Goal: Task Accomplishment & Management: Complete application form

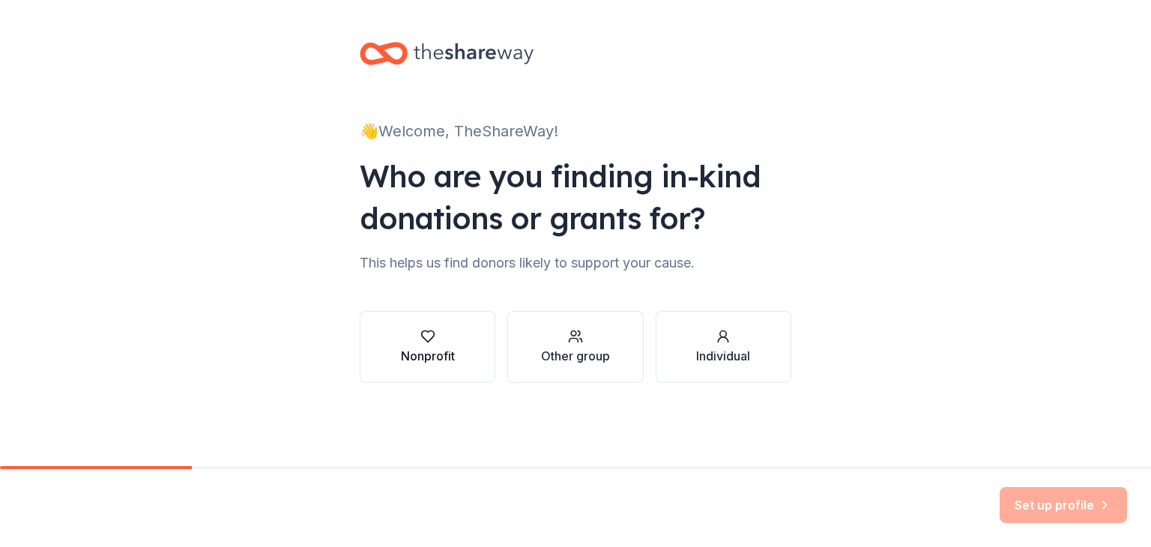
click at [417, 348] on div "Nonprofit" at bounding box center [428, 356] width 54 height 18
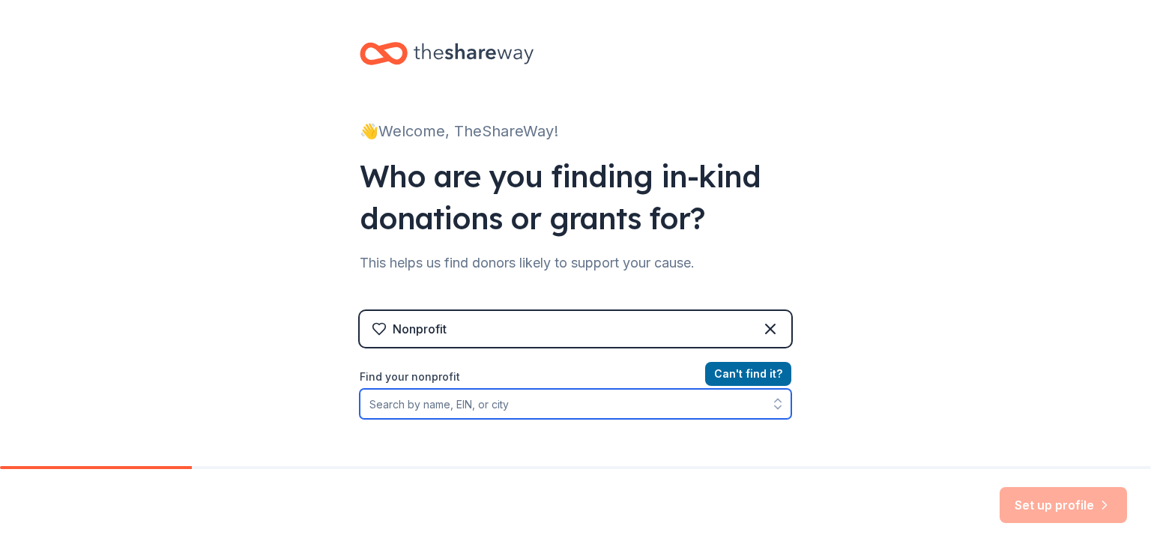
click at [446, 406] on input "Find your nonprofit" at bounding box center [576, 404] width 432 height 30
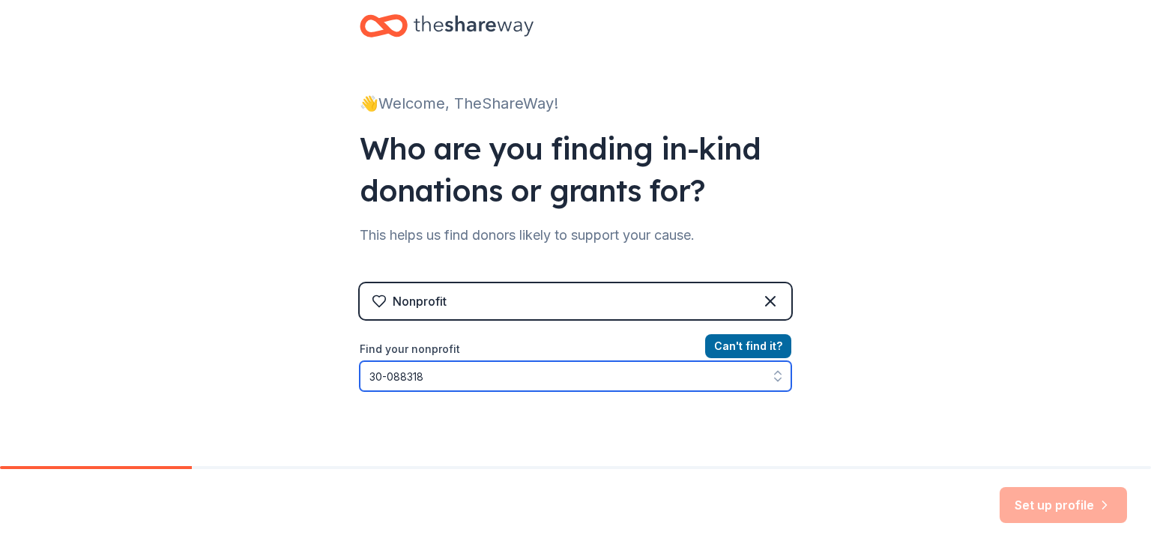
type input "[US_EMPLOYER_IDENTIFICATION_NUMBER]"
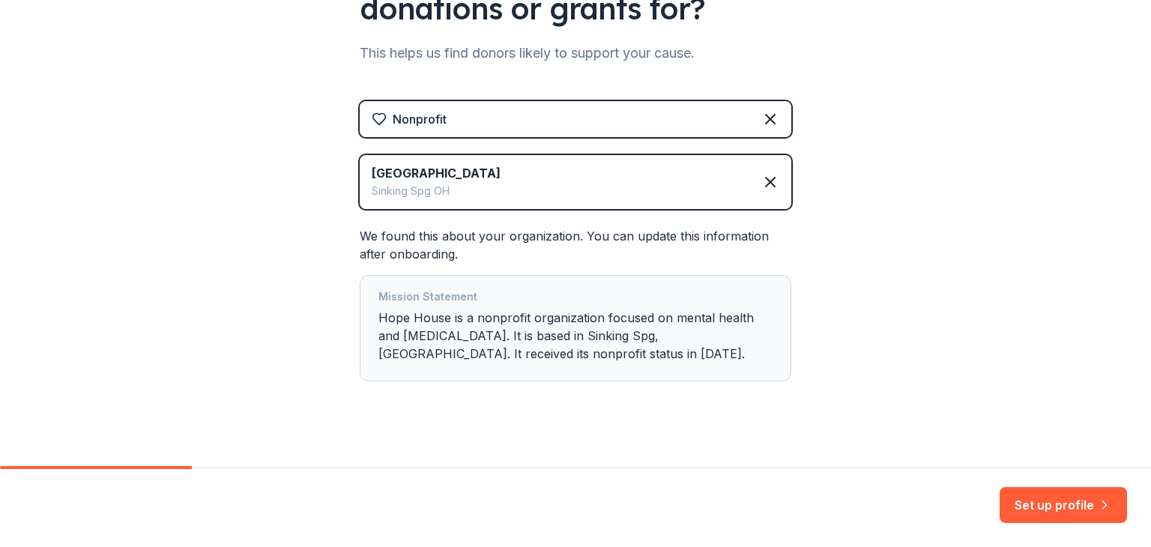
scroll to position [227, 0]
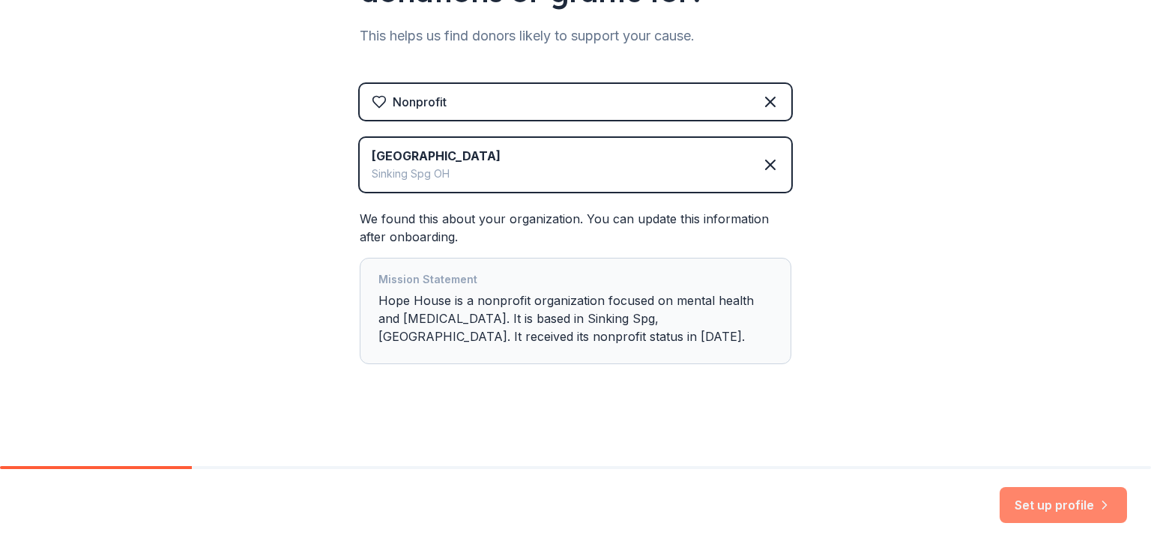
click at [1077, 514] on button "Set up profile" at bounding box center [1063, 505] width 127 height 36
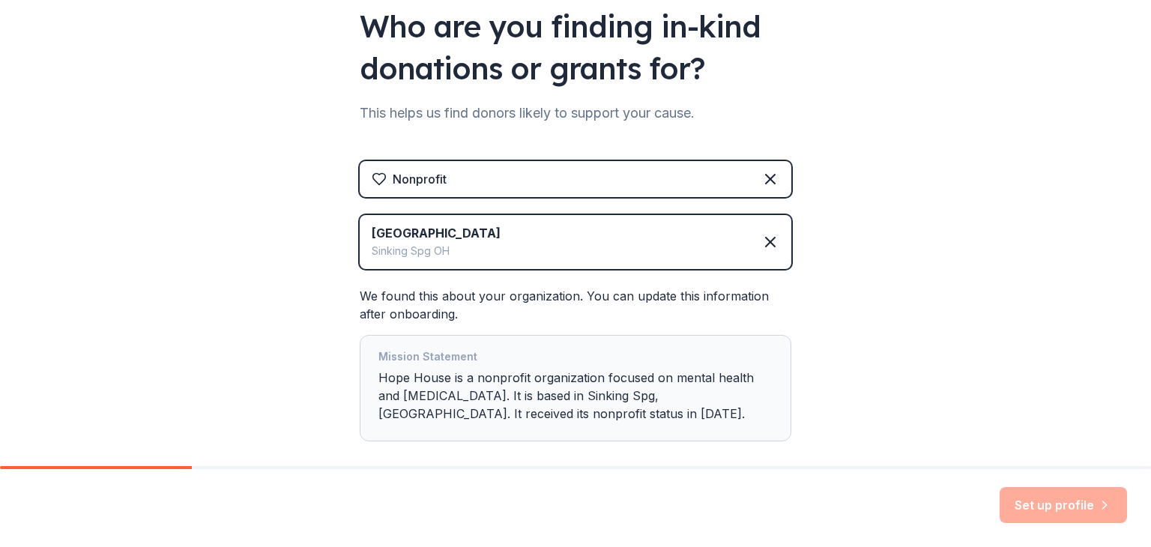
scroll to position [199, 0]
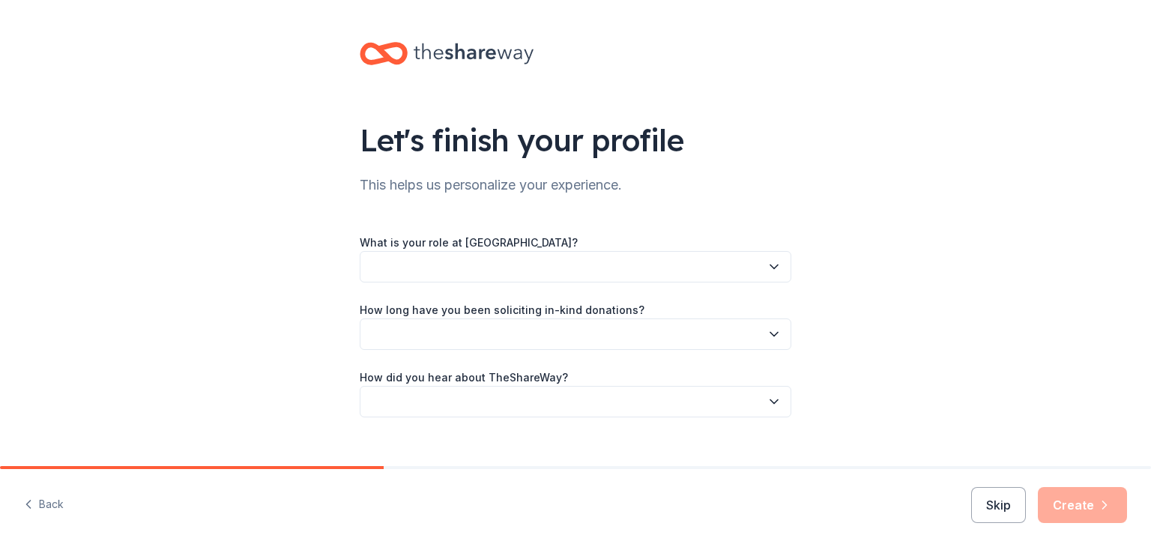
click at [552, 263] on button "button" at bounding box center [576, 266] width 432 height 31
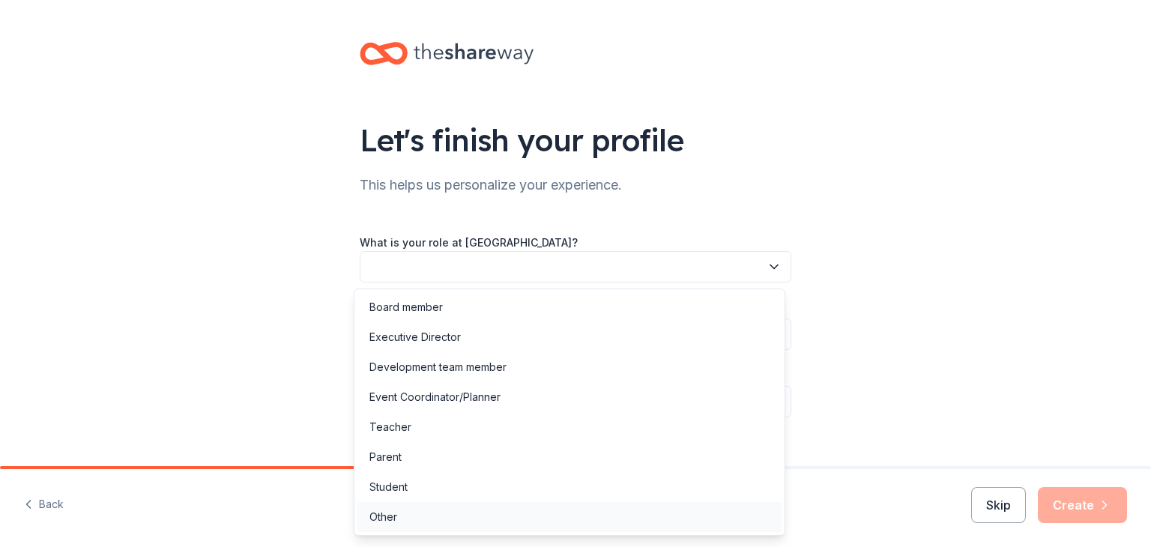
click at [389, 517] on div "Other" at bounding box center [384, 517] width 28 height 18
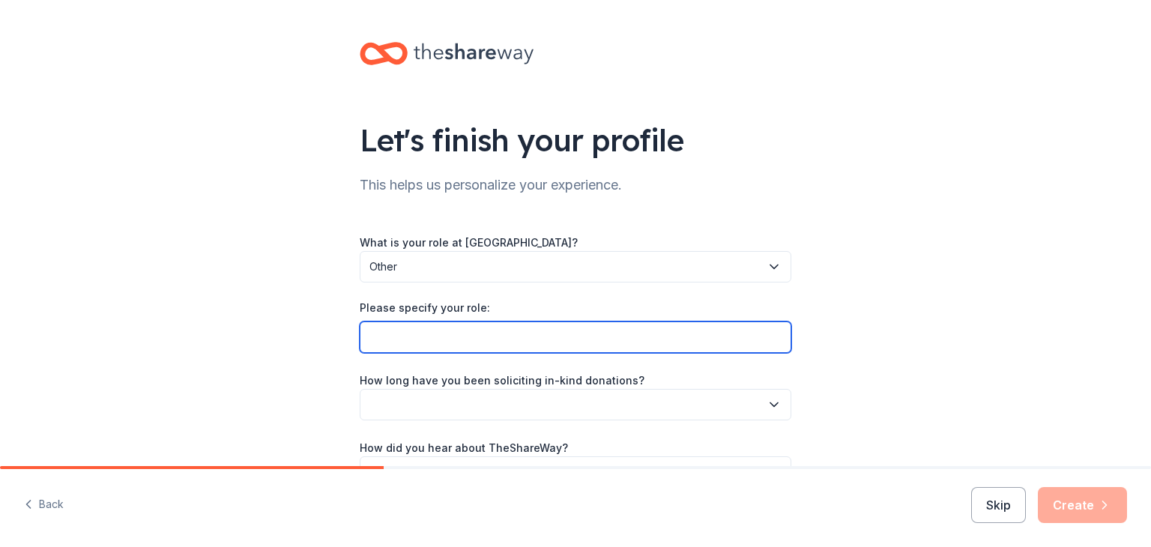
click at [426, 345] on input "Please specify your role:" at bounding box center [576, 337] width 432 height 31
type input "Counselor in Training"
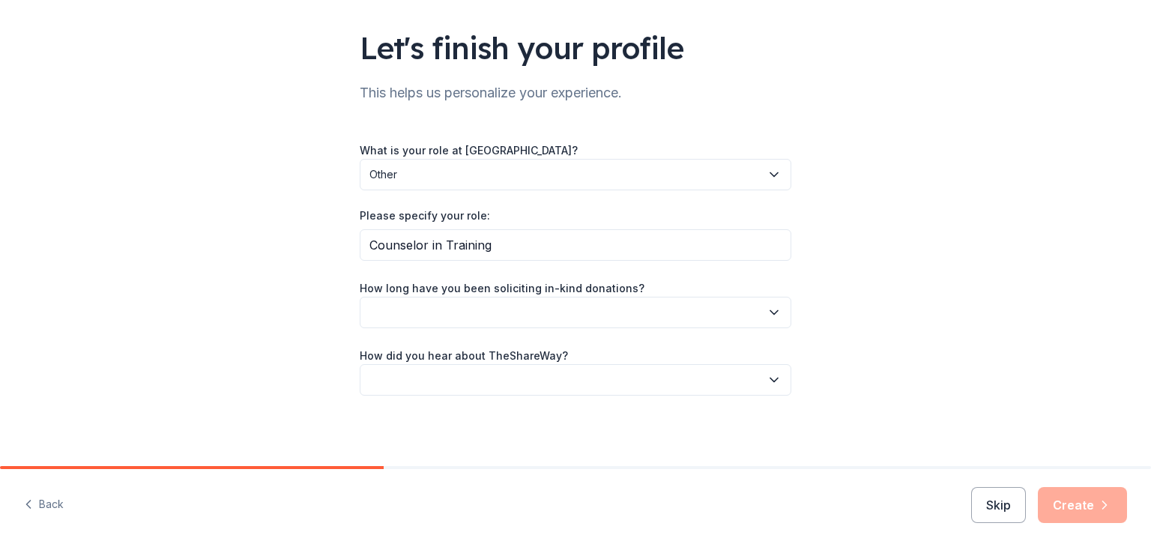
scroll to position [93, 0]
click at [438, 309] on button "button" at bounding box center [576, 311] width 432 height 31
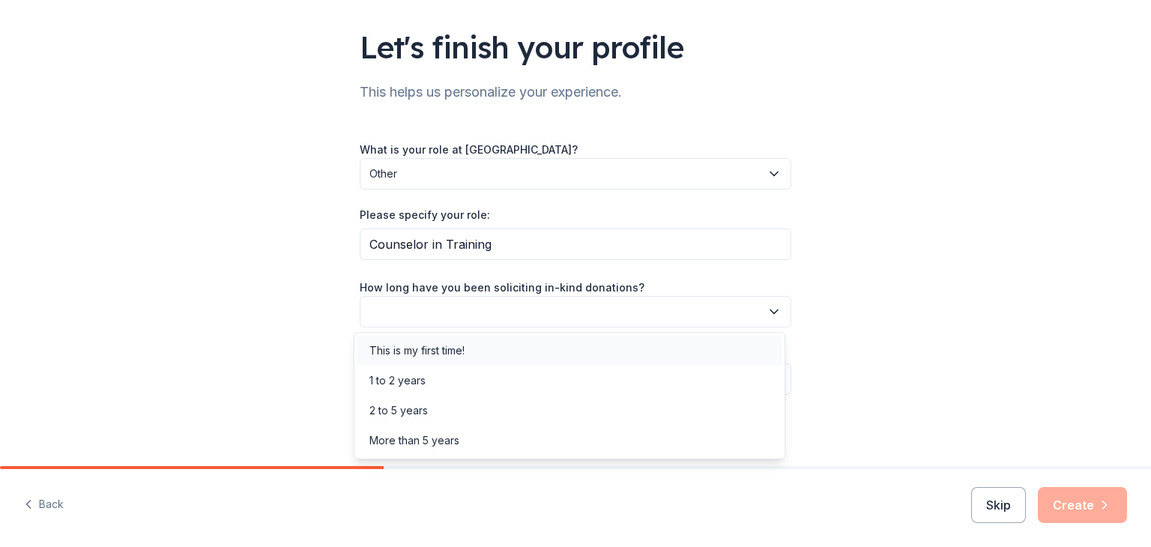
click at [437, 350] on div "This is my first time!" at bounding box center [417, 351] width 95 height 18
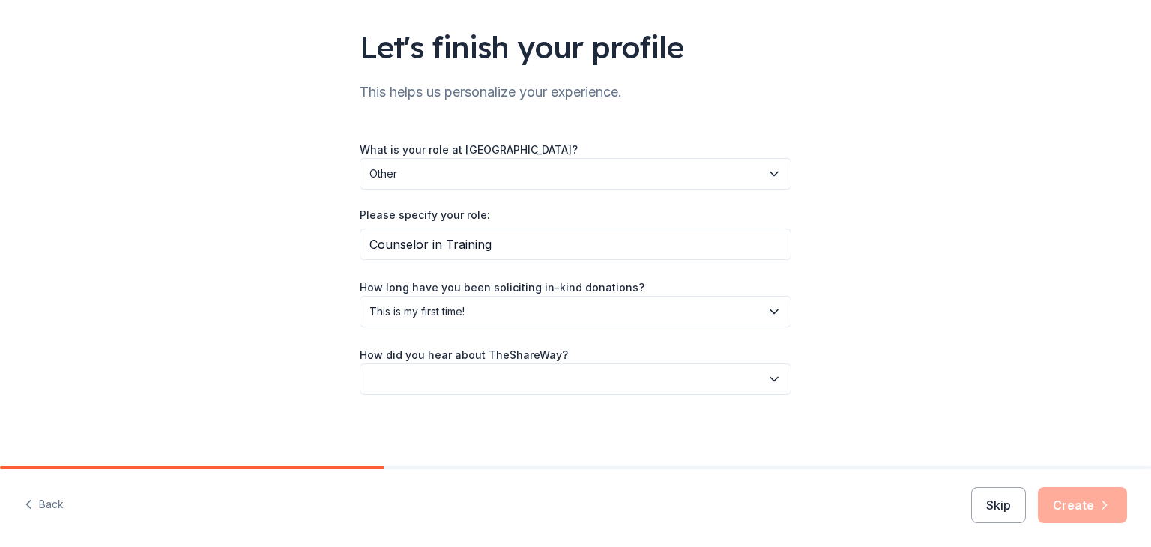
click at [447, 380] on button "button" at bounding box center [576, 379] width 432 height 31
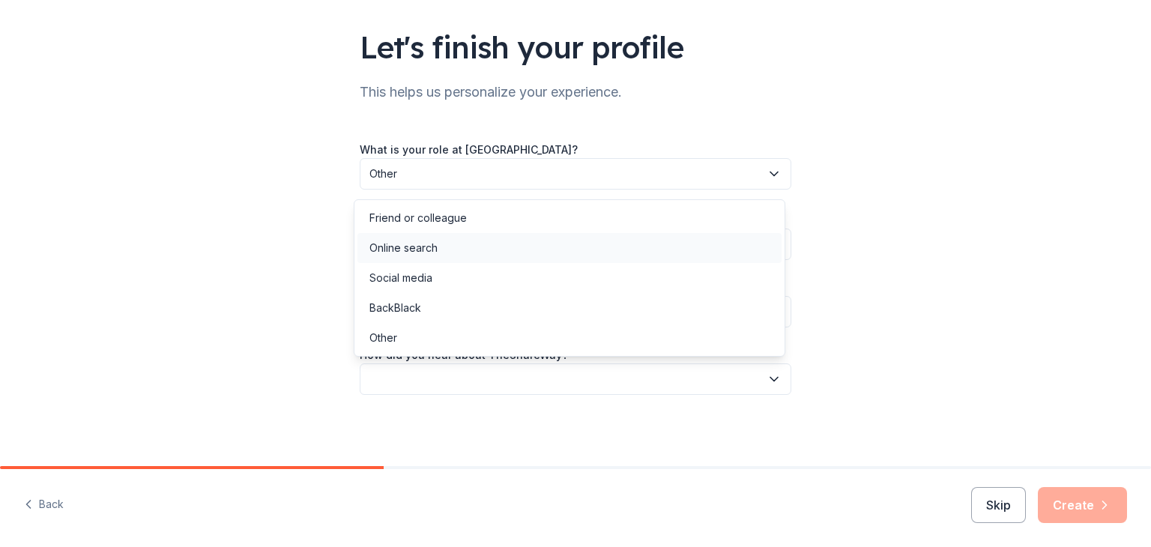
click at [456, 244] on div "Online search" at bounding box center [570, 248] width 424 height 30
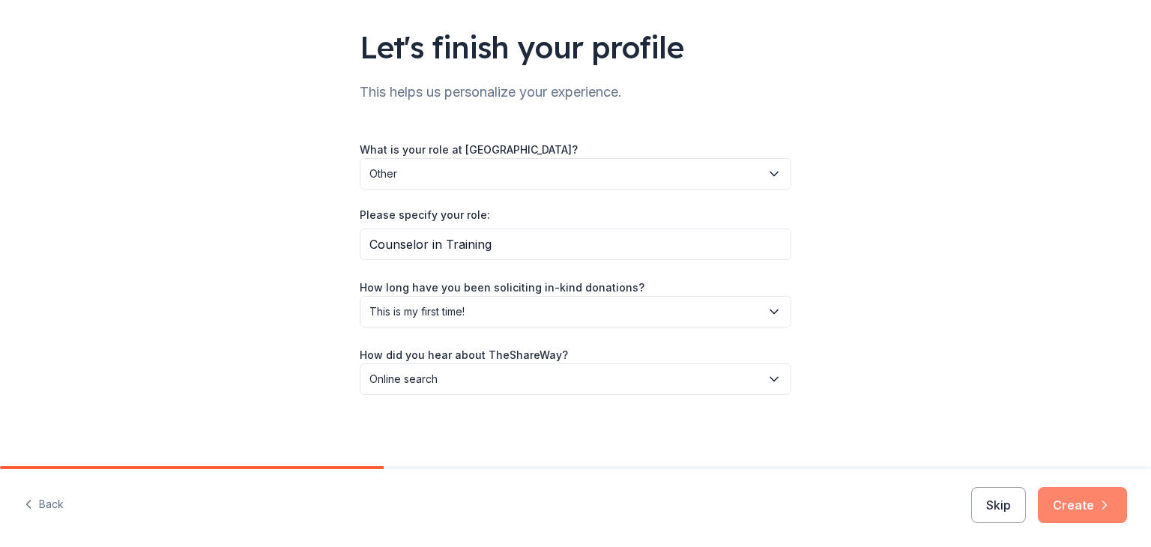
click at [1101, 491] on button "Create" at bounding box center [1082, 505] width 89 height 36
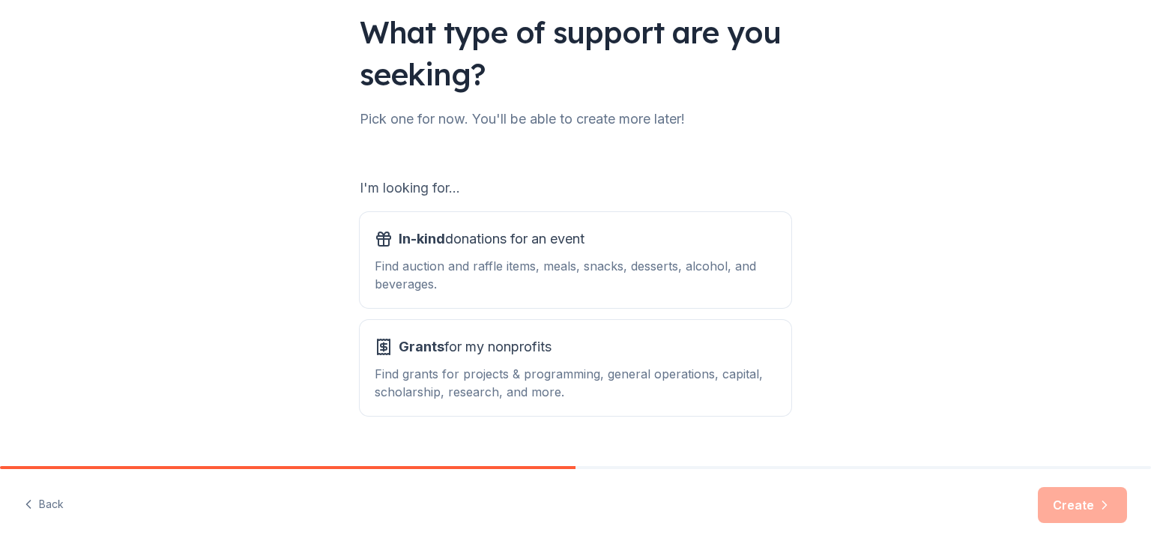
scroll to position [139, 0]
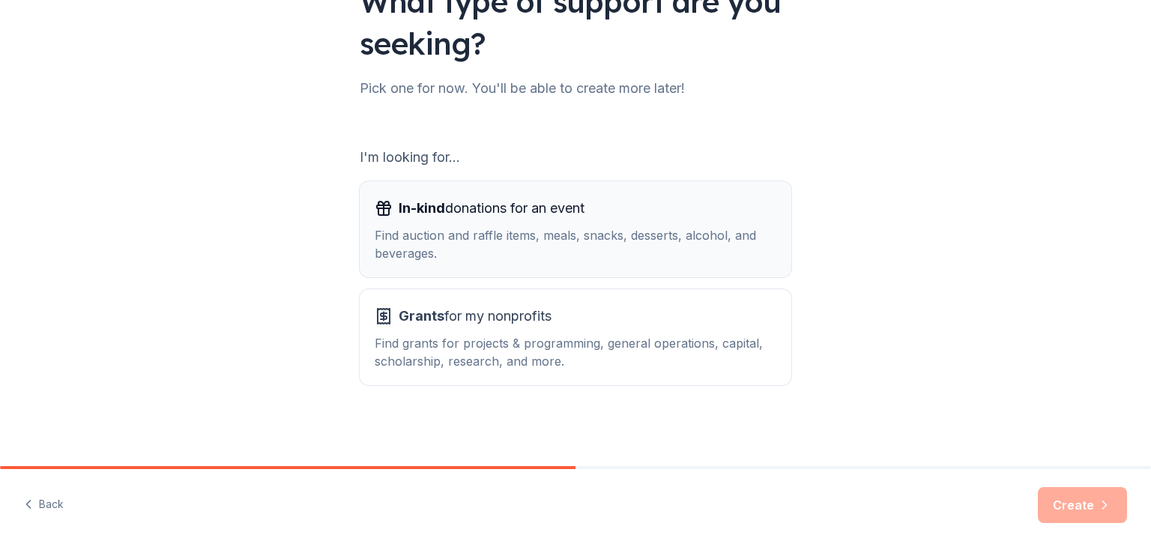
click at [673, 229] on div "Find auction and raffle items, meals, snacks, desserts, alcohol, and beverages." at bounding box center [576, 244] width 402 height 36
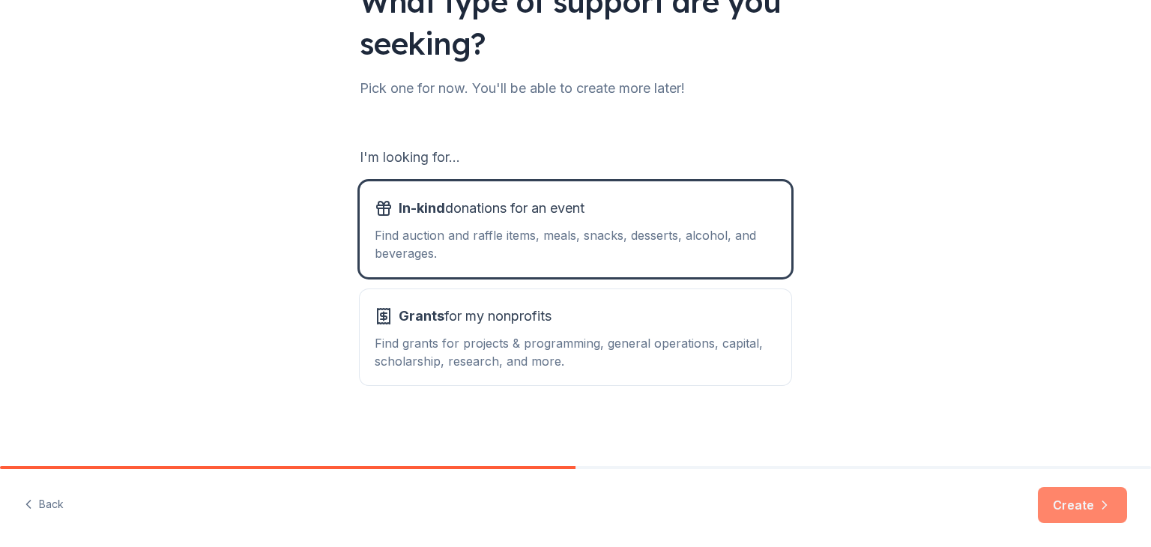
click at [1060, 504] on button "Create" at bounding box center [1082, 505] width 89 height 36
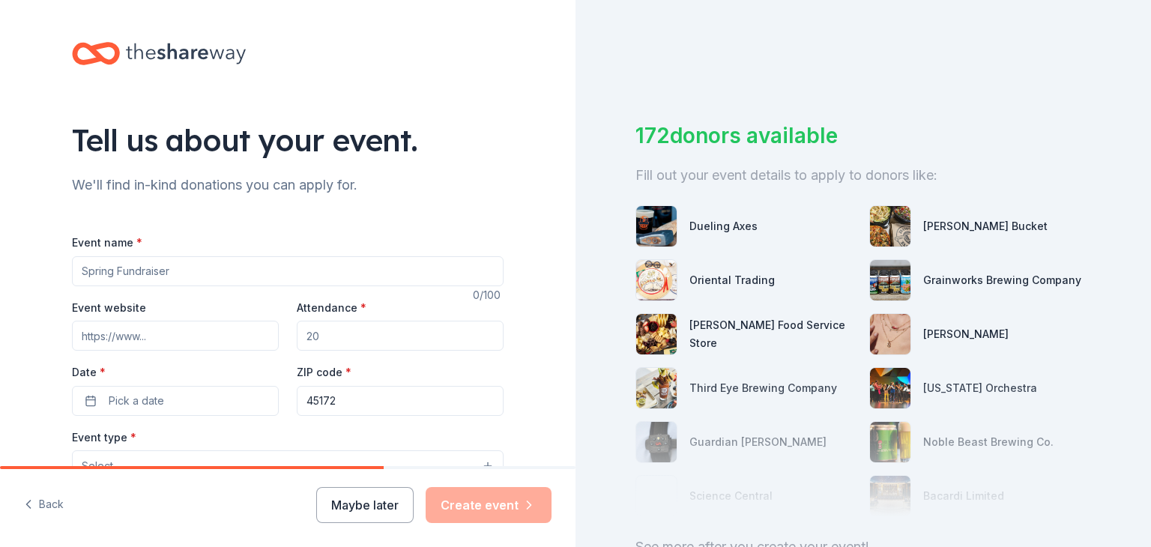
click at [210, 265] on input "Event name *" at bounding box center [288, 271] width 432 height 30
type input "Annual Fundraiser"
type input "200"
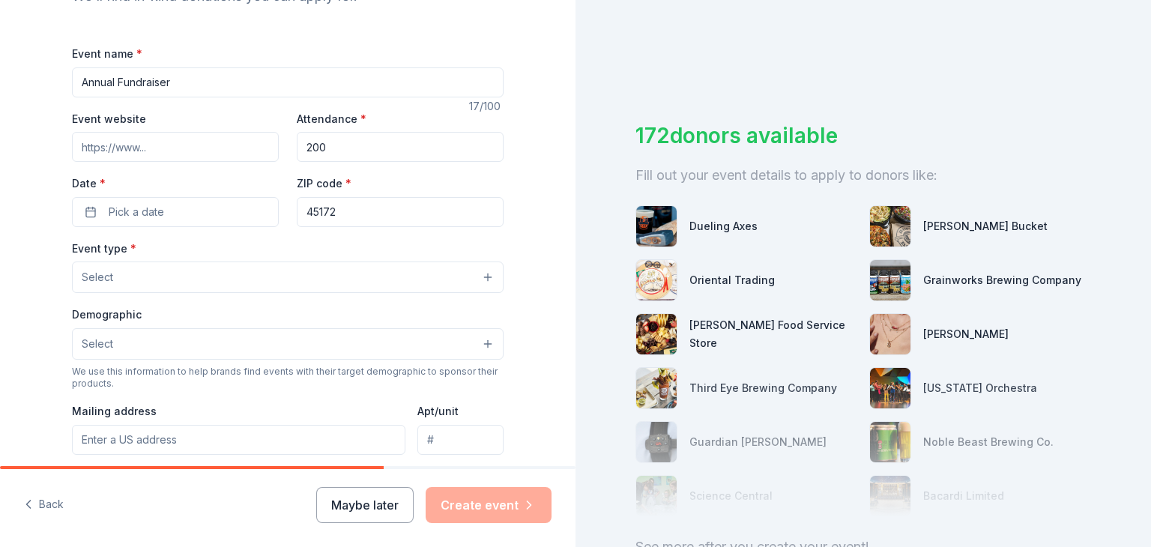
scroll to position [300, 0]
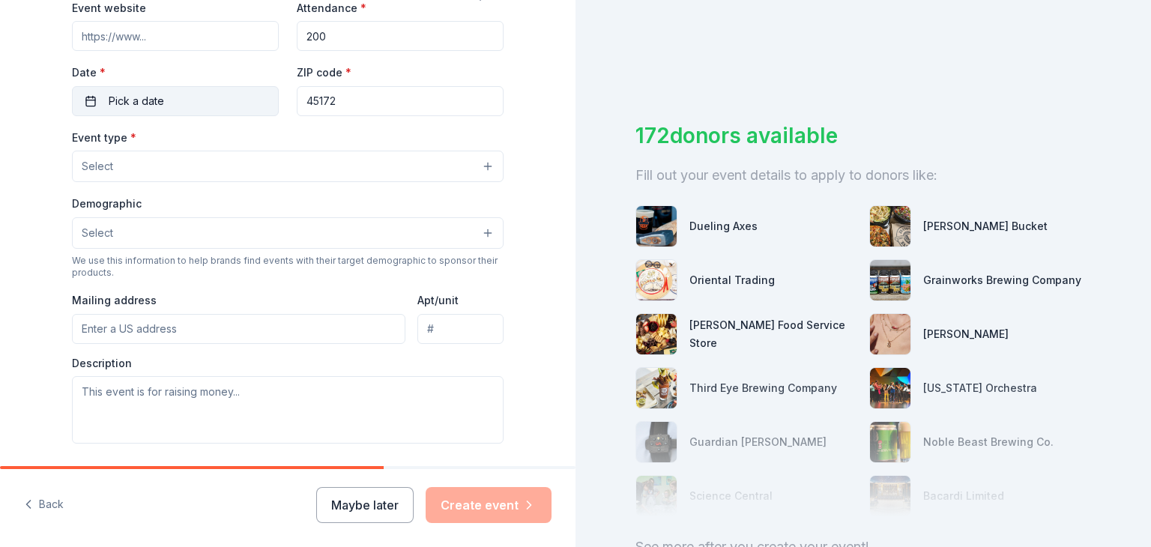
click at [79, 102] on button "Pick a date" at bounding box center [175, 101] width 207 height 30
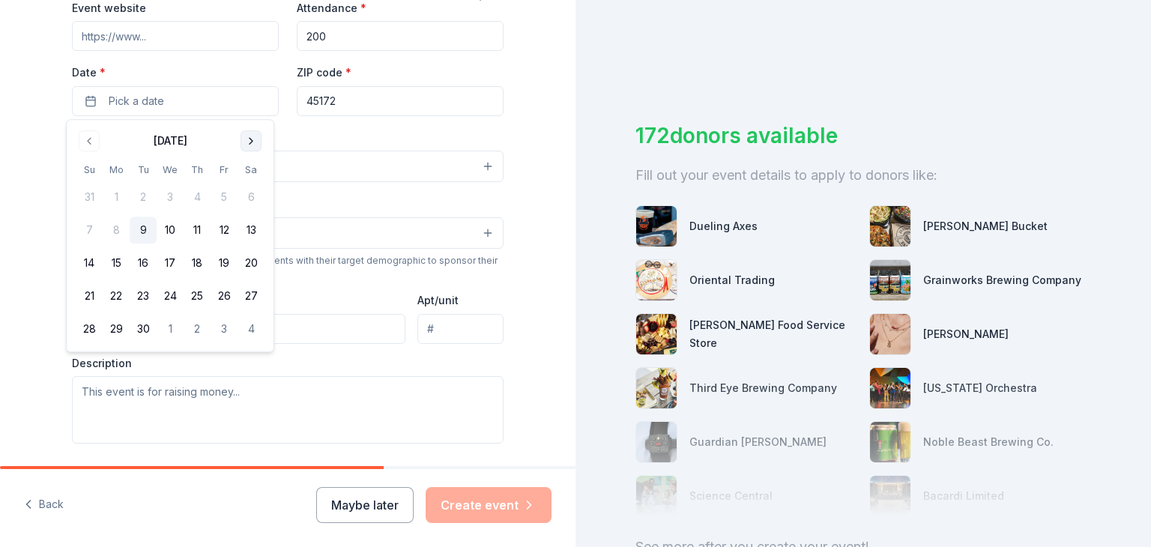
click at [247, 143] on button "Go to next month" at bounding box center [251, 140] width 21 height 21
click at [249, 143] on button "Go to next month" at bounding box center [251, 140] width 21 height 21
click at [252, 196] on button "1" at bounding box center [251, 197] width 27 height 27
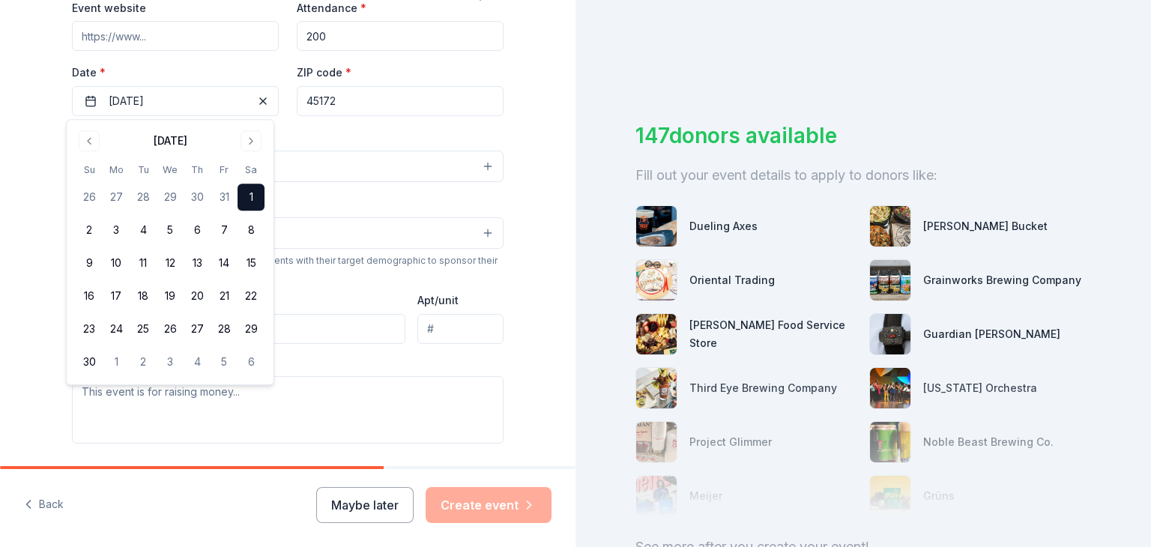
click at [307, 131] on div "Event type * Select" at bounding box center [288, 155] width 432 height 55
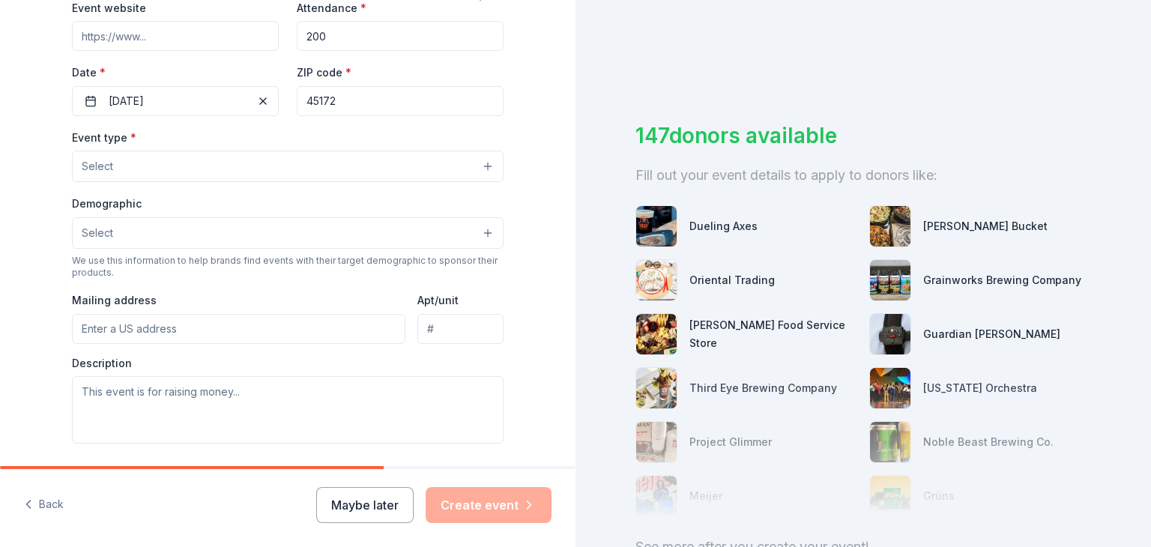
click at [309, 157] on button "Select" at bounding box center [288, 166] width 432 height 31
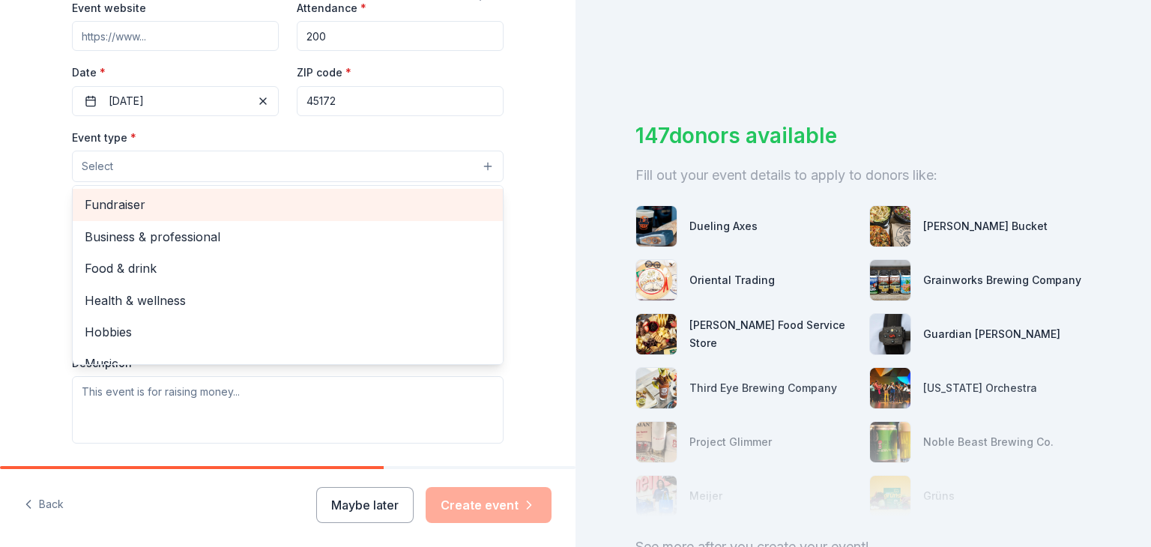
click at [231, 203] on span "Fundraiser" at bounding box center [288, 204] width 406 height 19
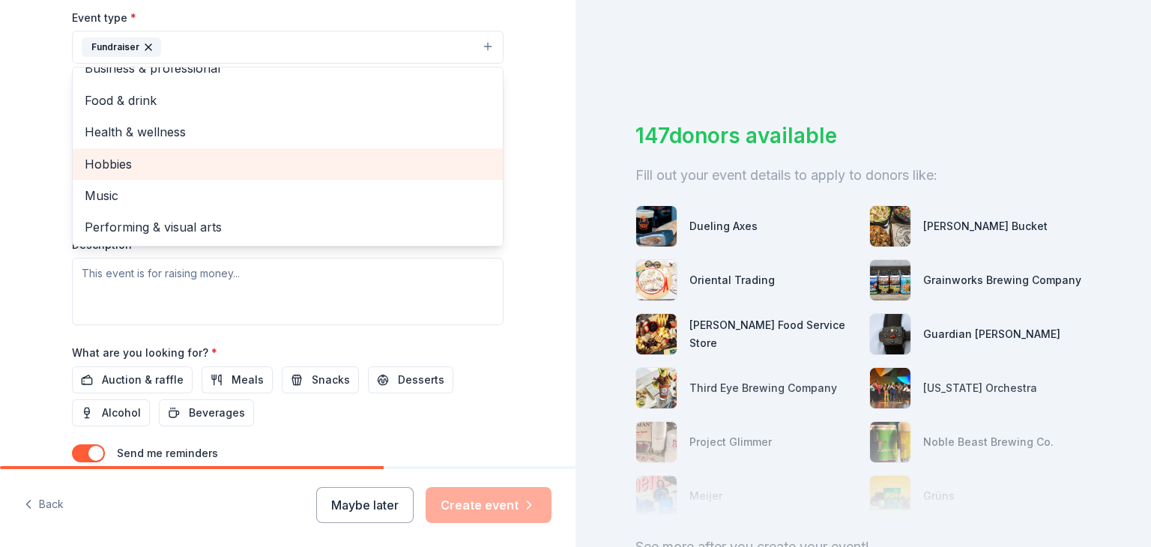
scroll to position [450, 0]
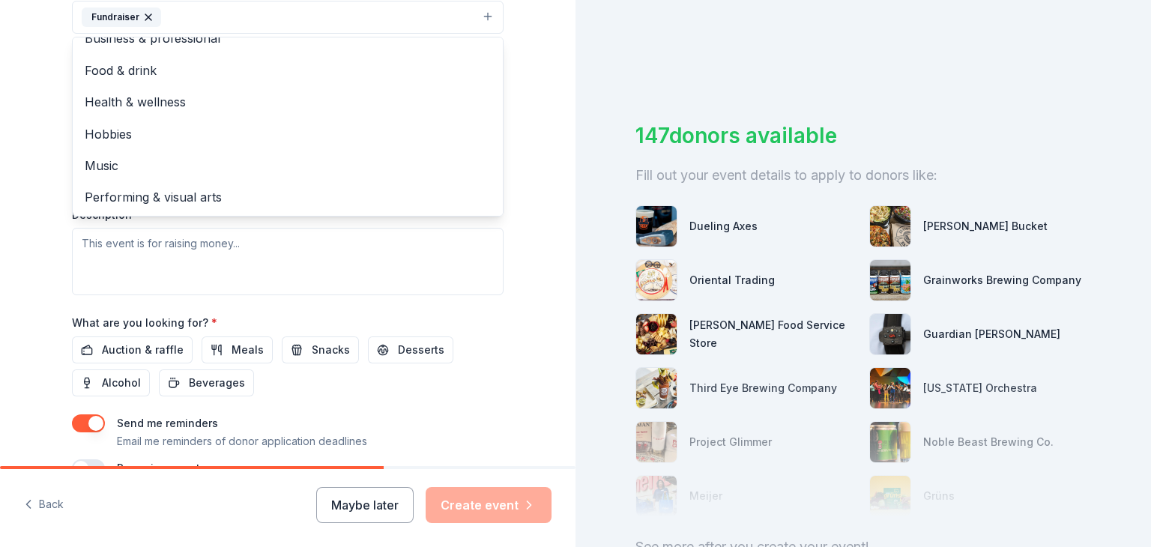
click at [27, 253] on div "Tell us about your event. We'll find in-kind donations you can apply for. Event…" at bounding box center [288, 49] width 576 height 999
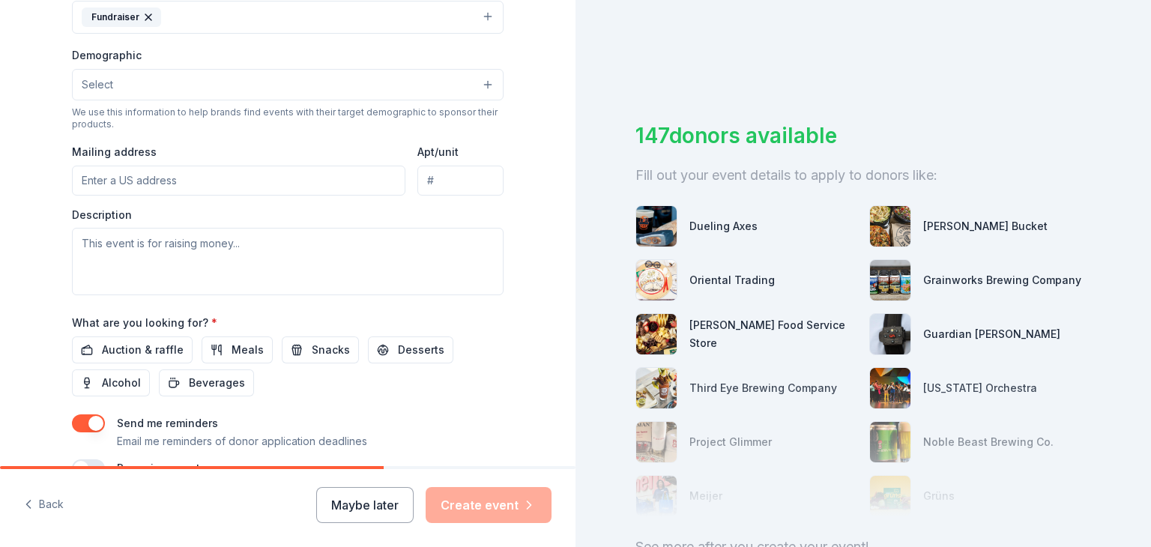
scroll to position [375, 0]
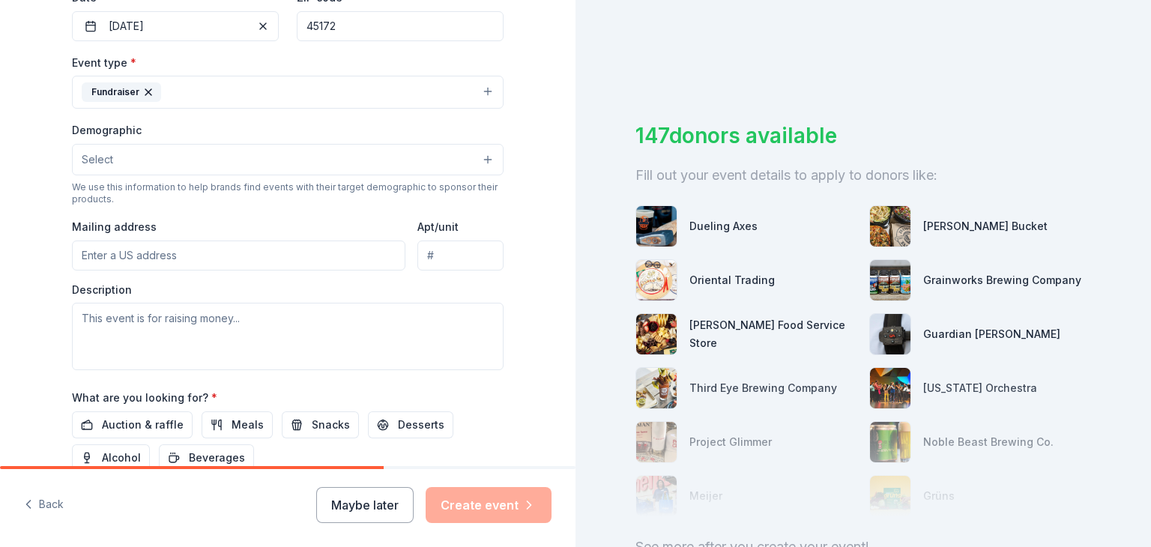
click at [145, 157] on button "Select" at bounding box center [288, 159] width 432 height 31
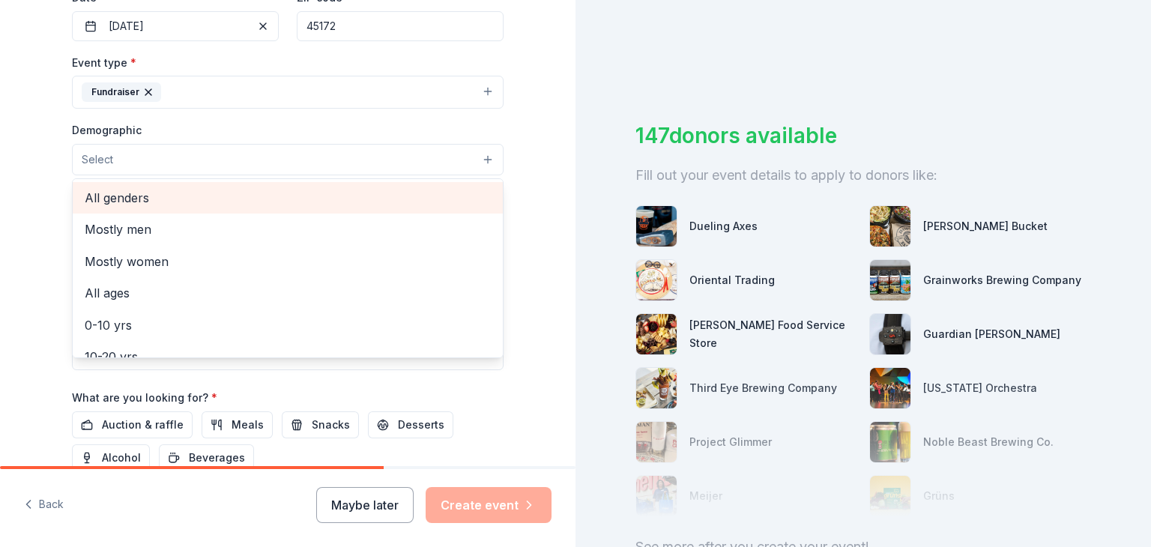
click at [141, 200] on span "All genders" at bounding box center [288, 197] width 406 height 19
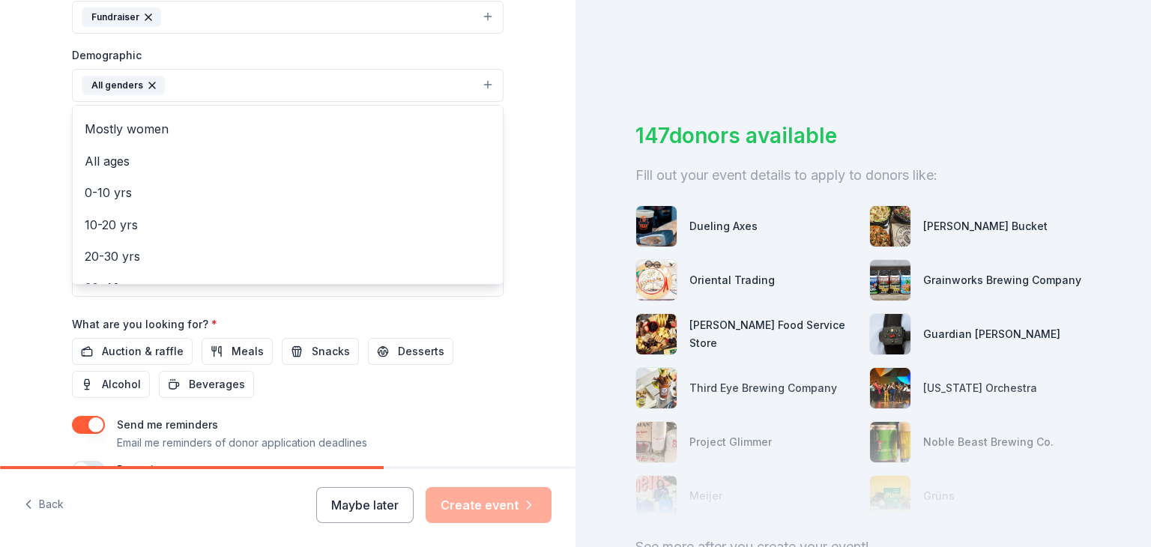
scroll to position [0, 0]
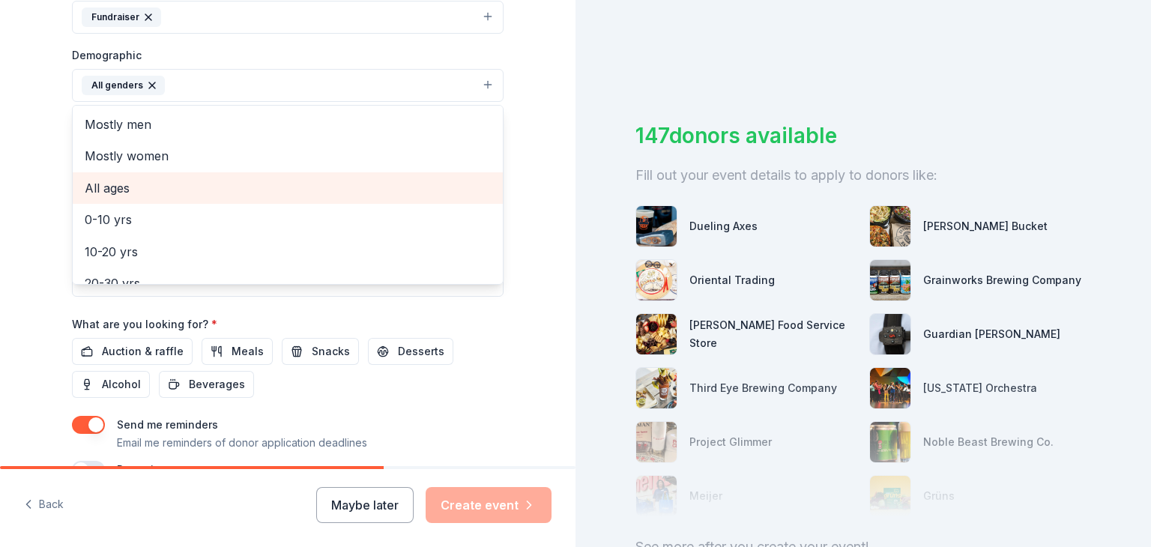
click at [141, 190] on span "All ages" at bounding box center [288, 187] width 406 height 19
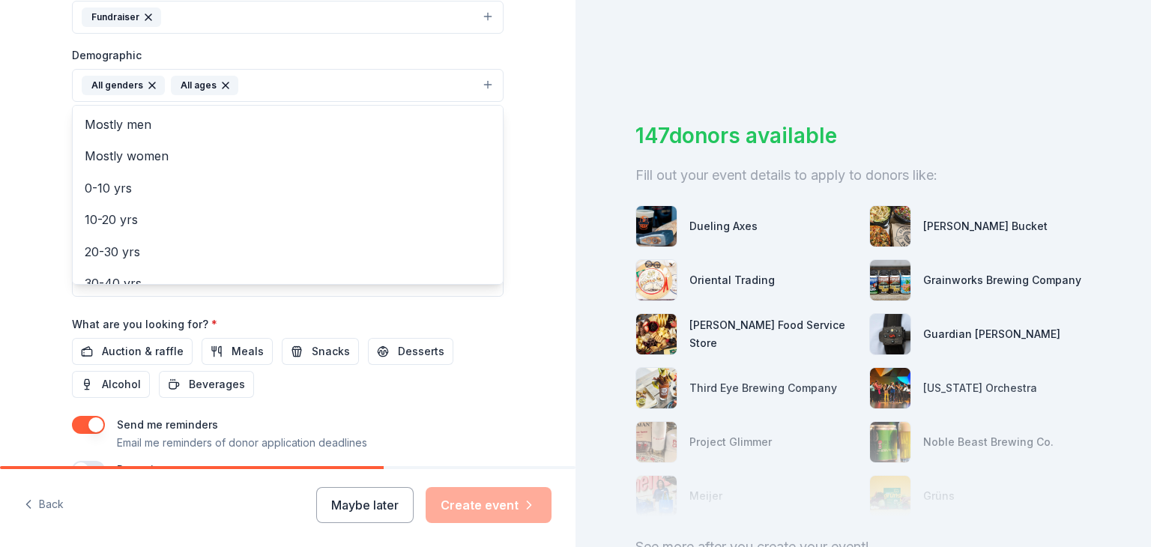
click at [7, 219] on div "Tell us about your event. We'll find in-kind donations you can apply for. Event…" at bounding box center [288, 50] width 576 height 1001
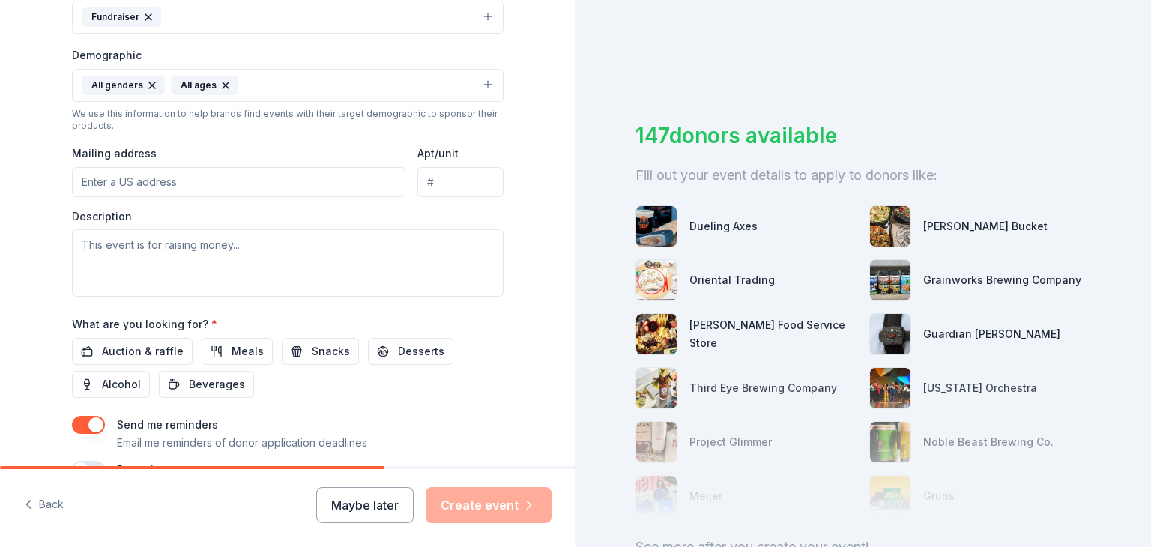
click at [130, 184] on input "Mailing address" at bounding box center [239, 182] width 334 height 30
type input "24 E Water Street, P.O. Box 147"
click at [446, 174] on input "Apt/unit" at bounding box center [461, 182] width 86 height 30
type input "P.O. Box 147"
click at [303, 187] on input "24 E Water Street, P.O. Box 147" at bounding box center [239, 182] width 334 height 30
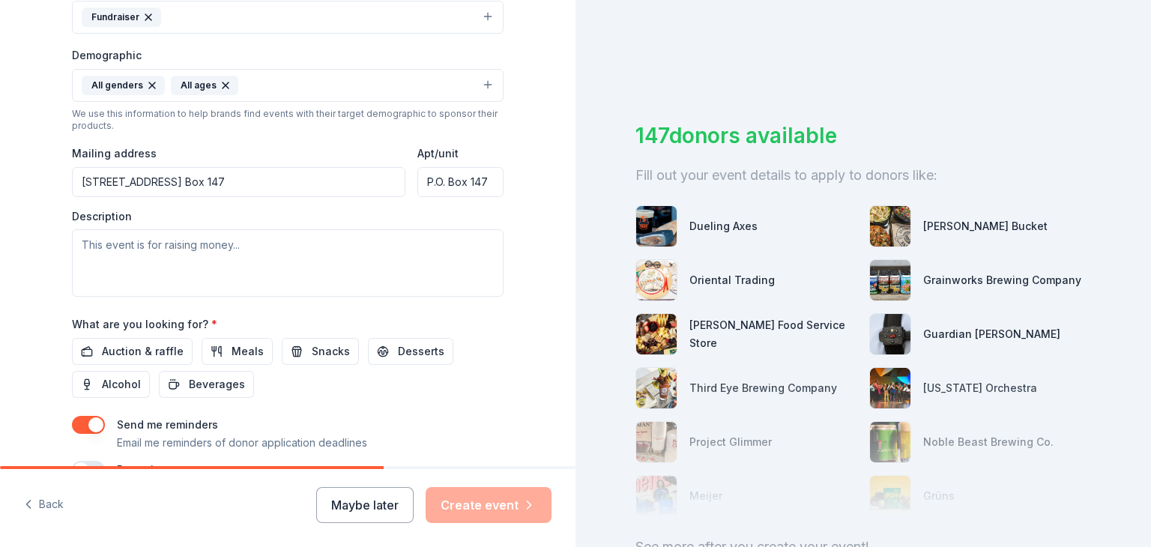
drag, startPoint x: 303, startPoint y: 187, endPoint x: 162, endPoint y: 185, distance: 140.9
click at [162, 185] on input "24 E Water Street, P.O. Box 147" at bounding box center [239, 182] width 334 height 30
click at [312, 187] on input "24 East Water Street, Waukegan, IL, 60085" at bounding box center [239, 182] width 334 height 30
type input "24 Water Street, Sinking Spring, OH, 45172"
click at [168, 348] on span "Auction & raffle" at bounding box center [143, 352] width 82 height 18
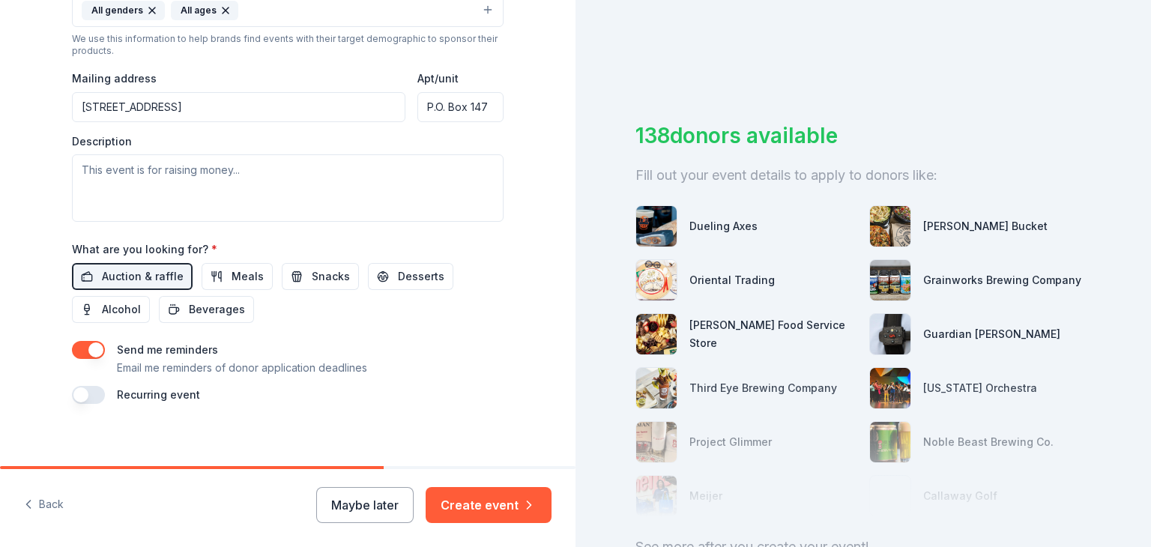
scroll to position [534, 0]
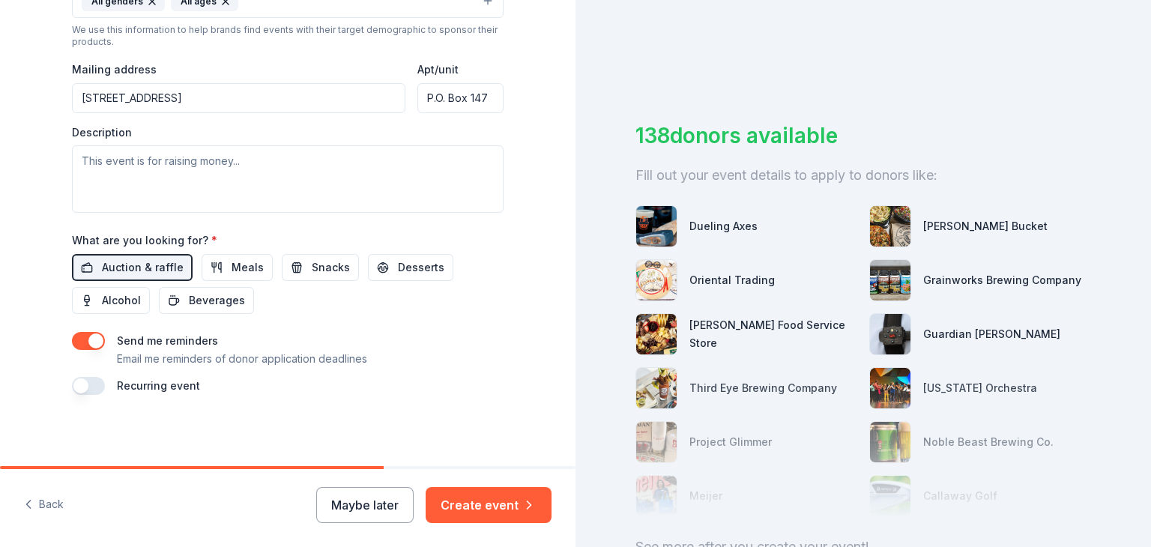
click at [79, 385] on button "button" at bounding box center [88, 386] width 33 height 18
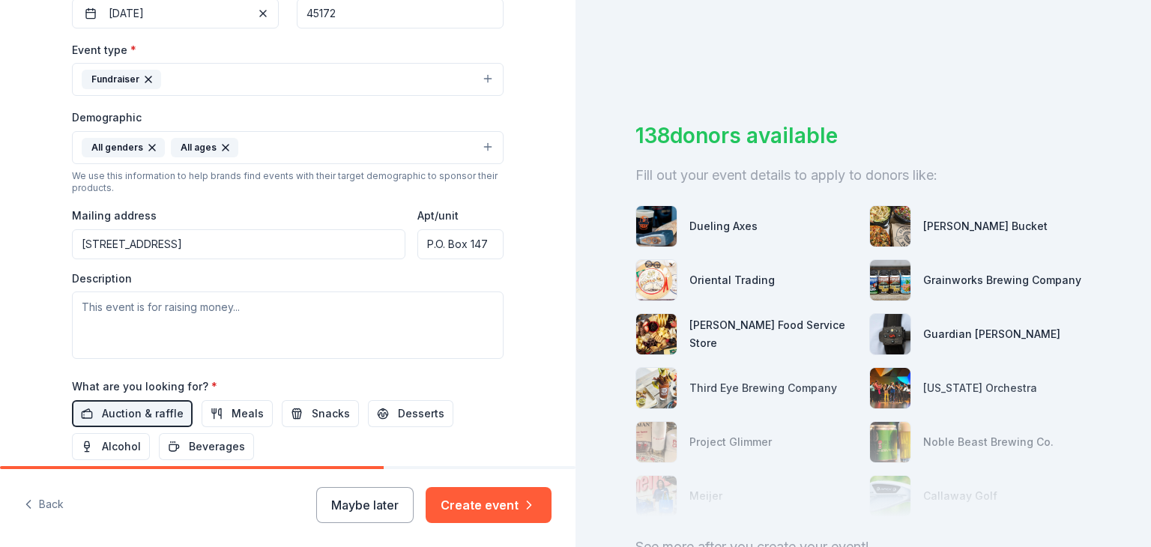
scroll to position [363, 0]
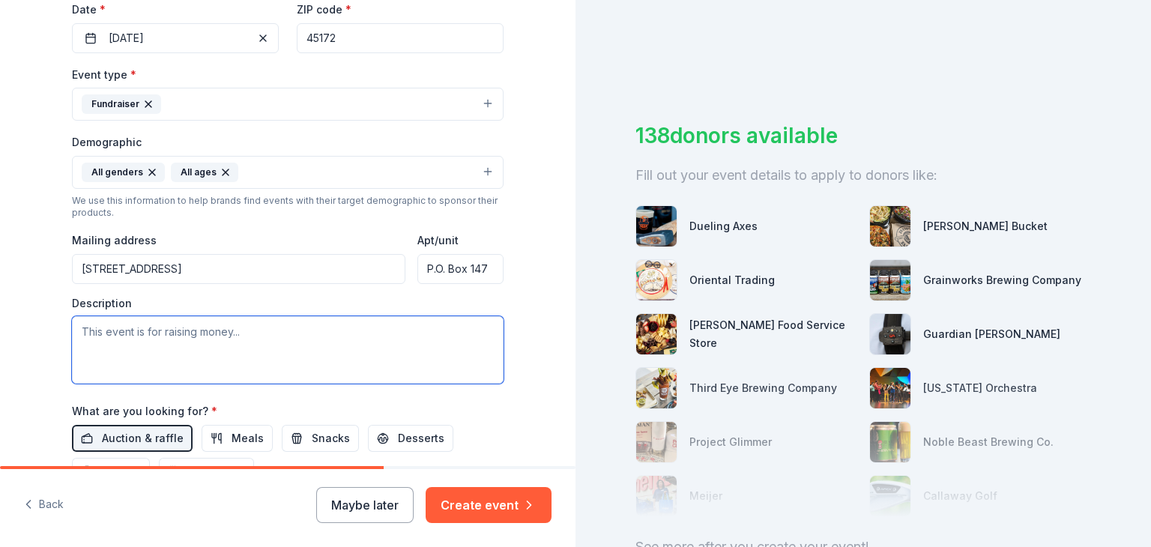
click at [292, 346] on textarea at bounding box center [288, 349] width 432 height 67
paste textarea "A special fundraising event to support Hope House [DEMOGRAPHIC_DATA] Counseling…"
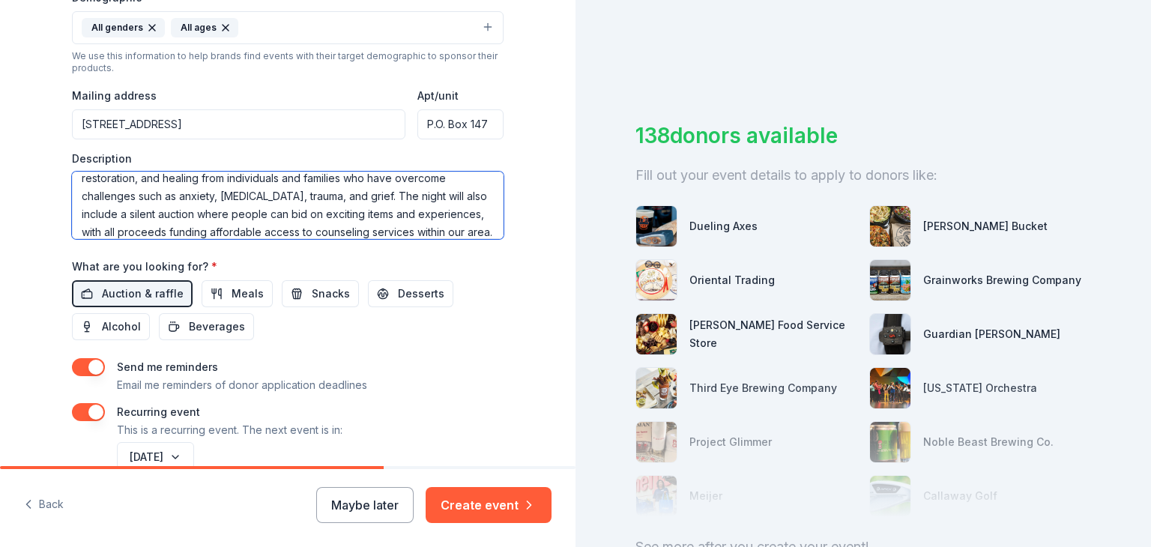
scroll to position [588, 0]
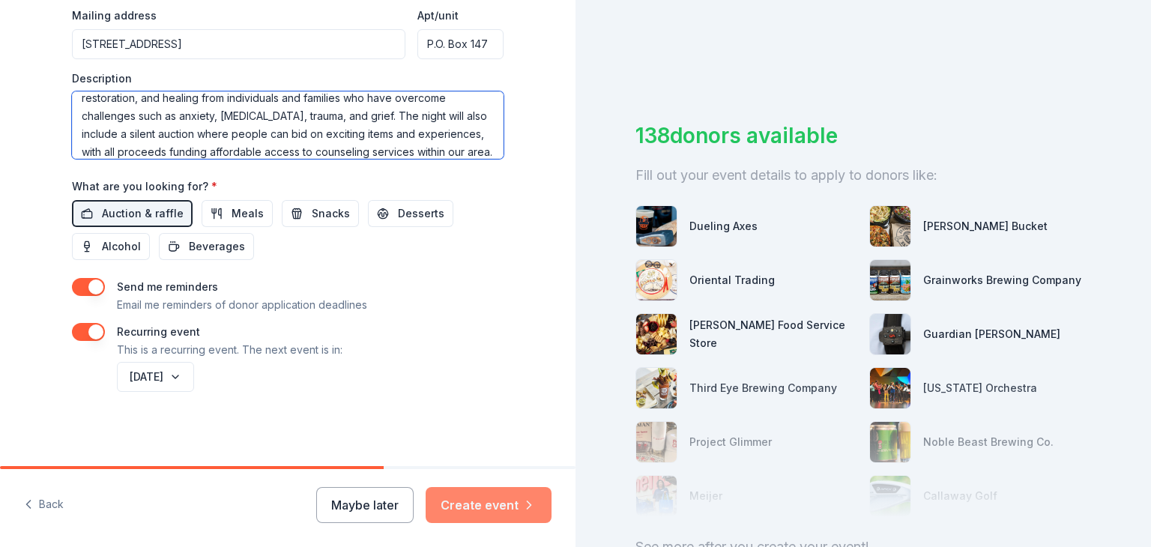
type textarea "A special fundraising event to support Hope House [DEMOGRAPHIC_DATA] Counseling…"
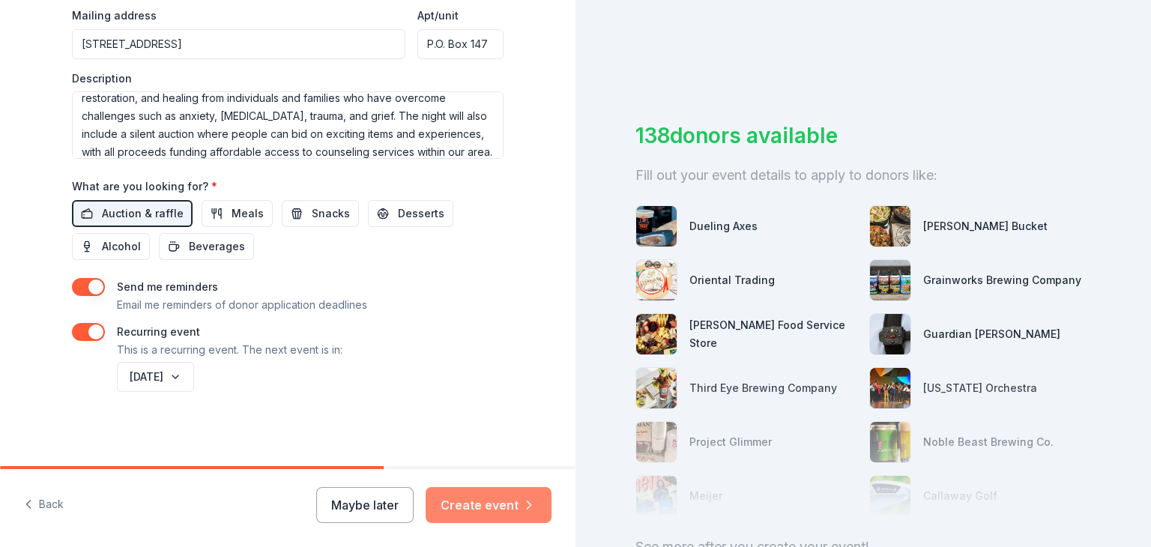
click at [472, 508] on button "Create event" at bounding box center [489, 505] width 126 height 36
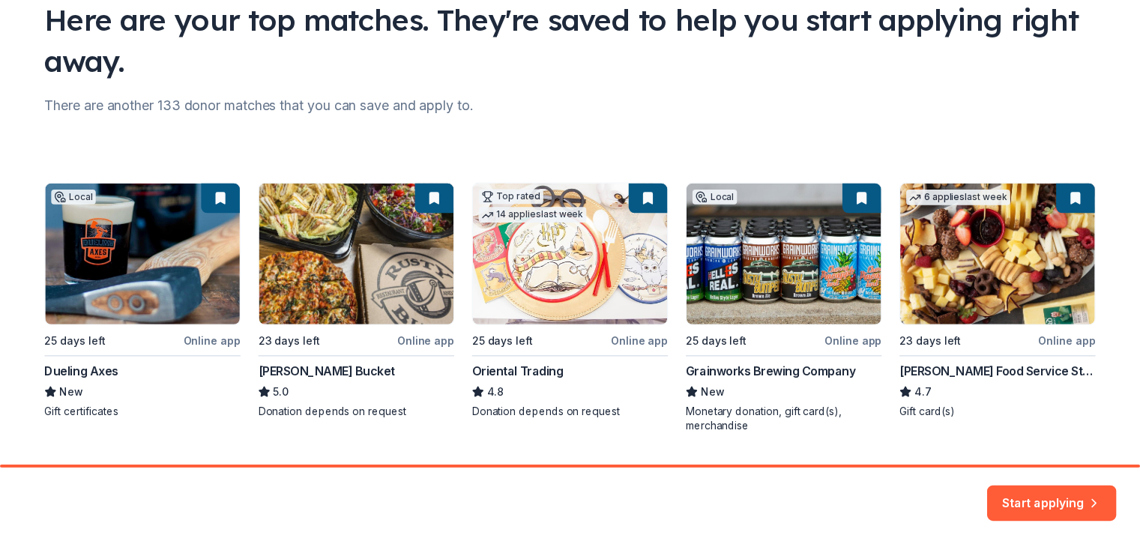
scroll to position [150, 0]
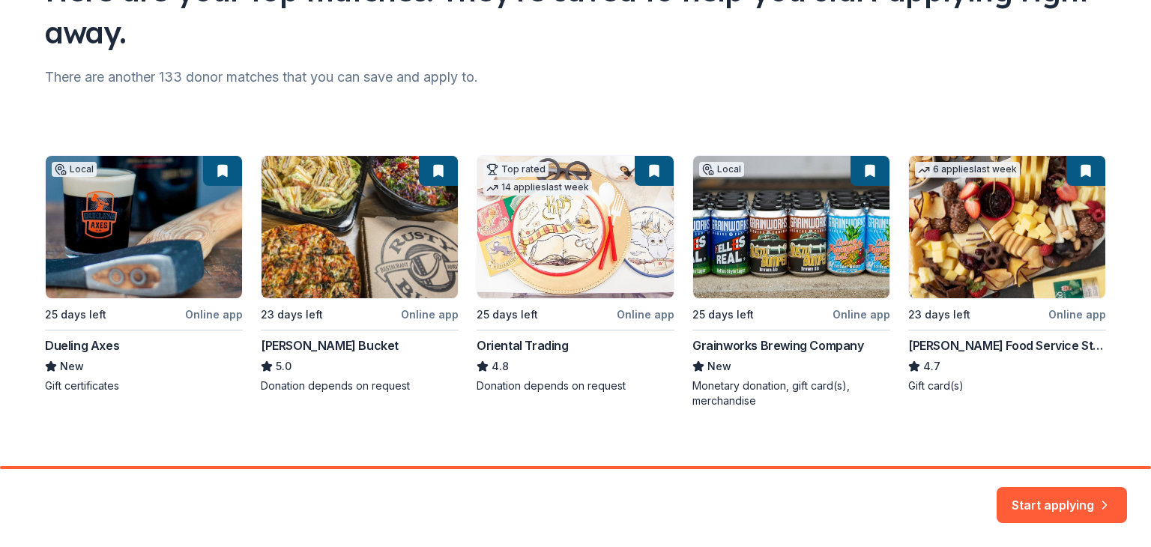
click at [130, 296] on div "Local 25 days left Online app Dueling Axes New Gift certificates 23 days left O…" at bounding box center [576, 281] width 1062 height 253
click at [132, 262] on div "Local 25 days left Online app Dueling Axes New Gift certificates 23 days left O…" at bounding box center [576, 281] width 1062 height 253
click at [1065, 502] on button "Start applying" at bounding box center [1062, 496] width 130 height 36
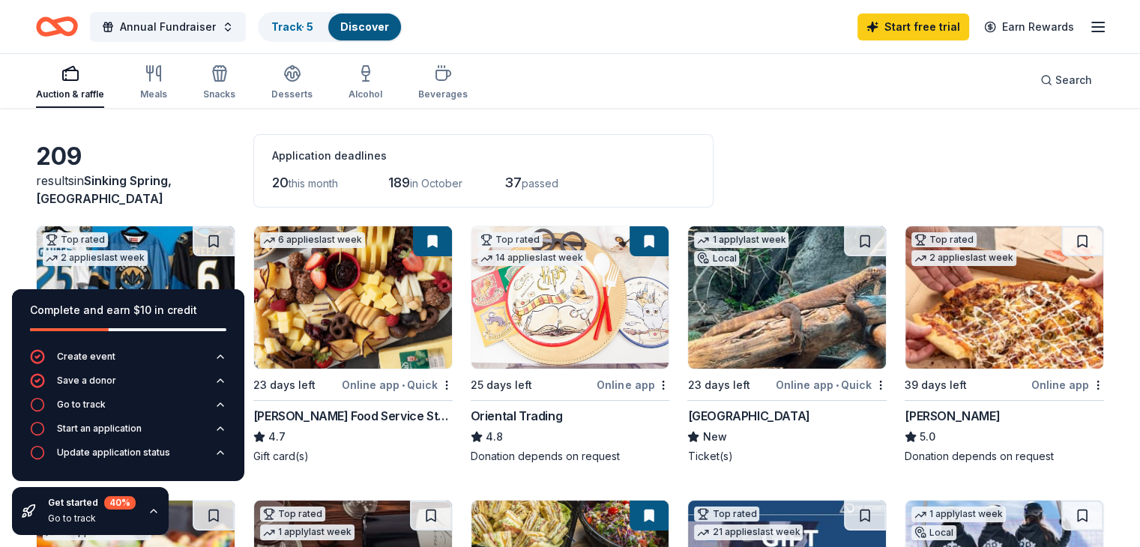
scroll to position [75, 0]
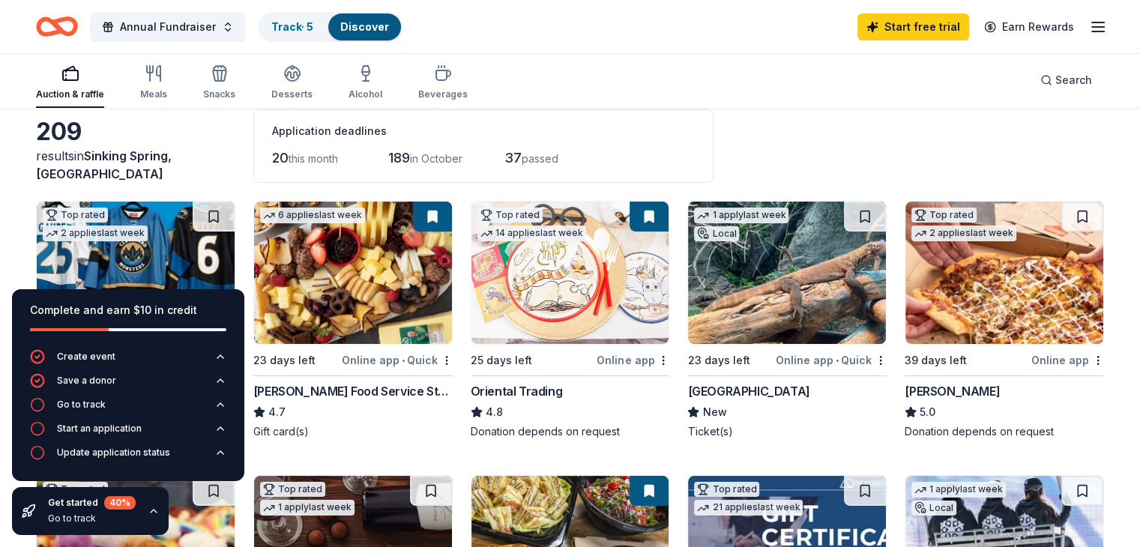
click at [602, 123] on div "Application deadlines" at bounding box center [483, 131] width 423 height 18
click at [149, 511] on icon "button" at bounding box center [154, 511] width 12 height 12
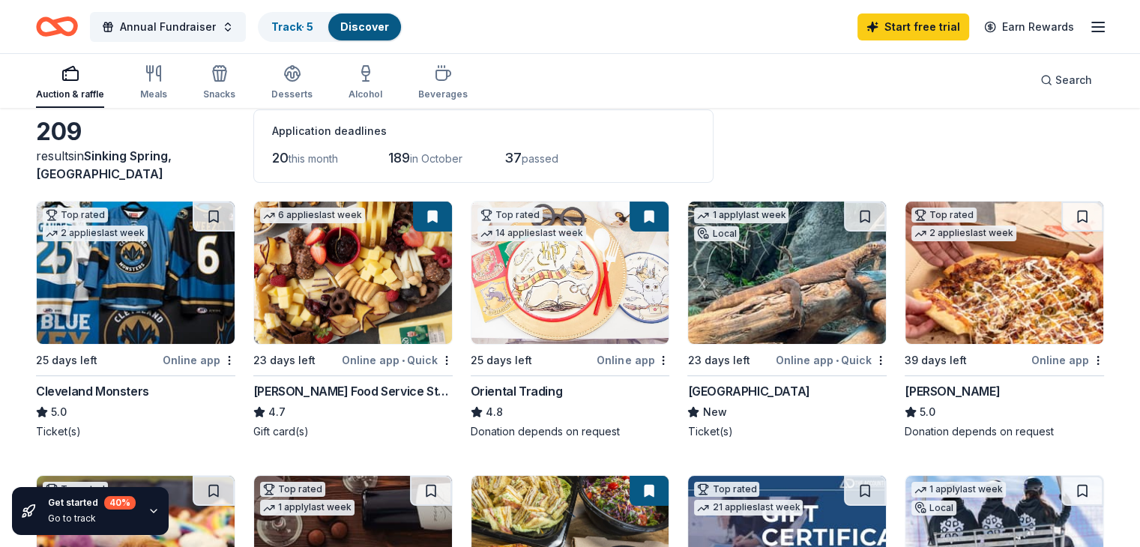
click at [352, 322] on img at bounding box center [353, 273] width 198 height 142
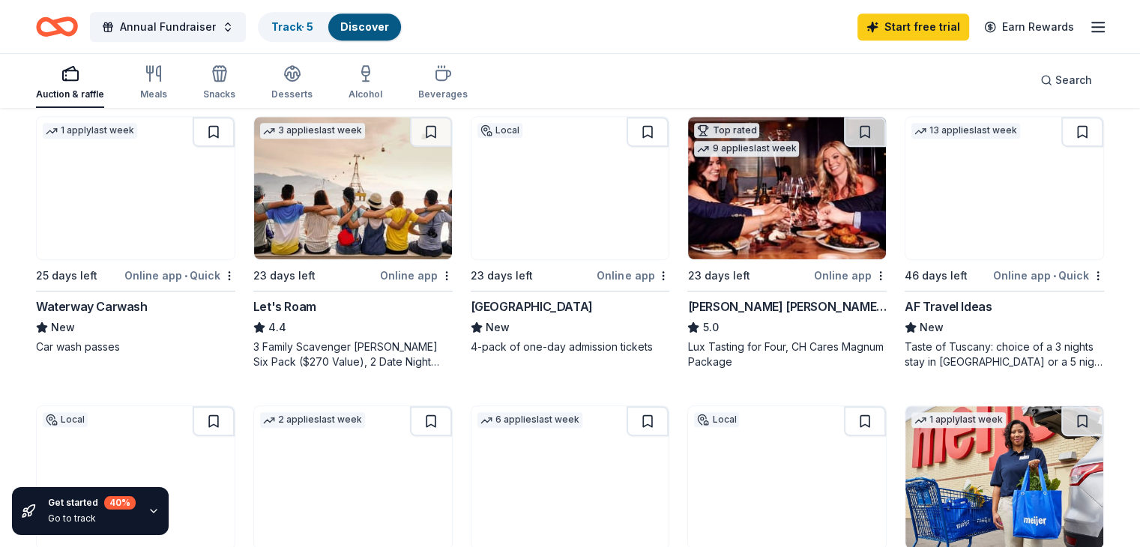
scroll to position [750, 0]
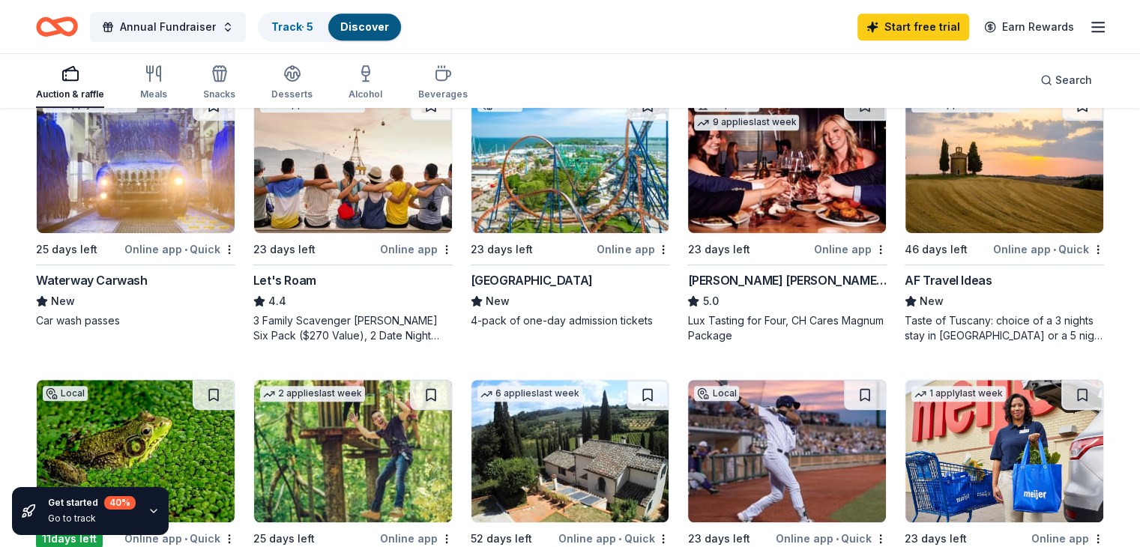
click at [557, 205] on img at bounding box center [571, 162] width 198 height 142
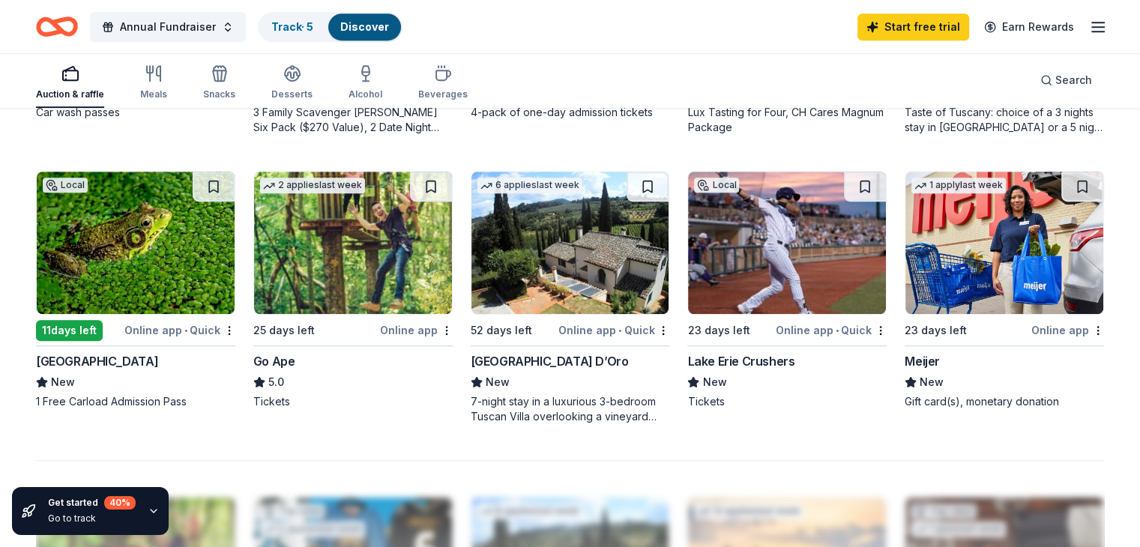
scroll to position [975, 0]
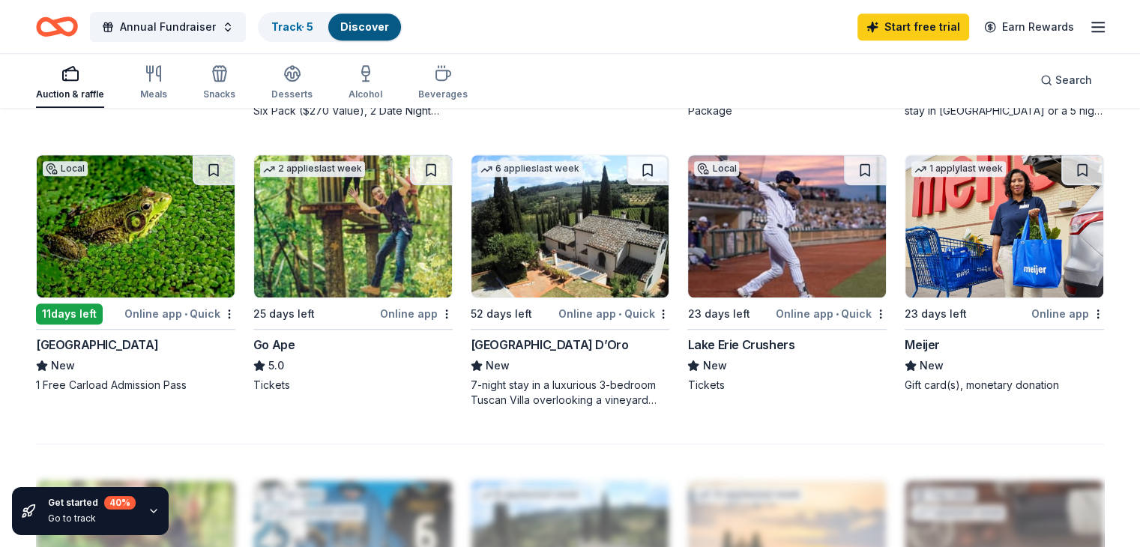
click at [117, 232] on img at bounding box center [136, 226] width 198 height 142
click at [936, 245] on img at bounding box center [1005, 226] width 198 height 142
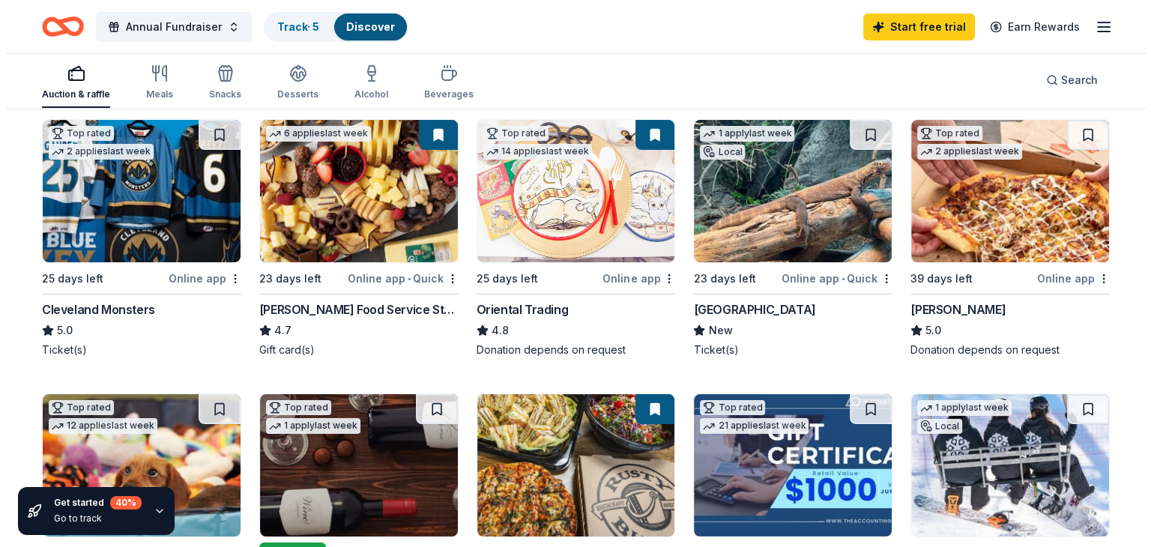
scroll to position [0, 0]
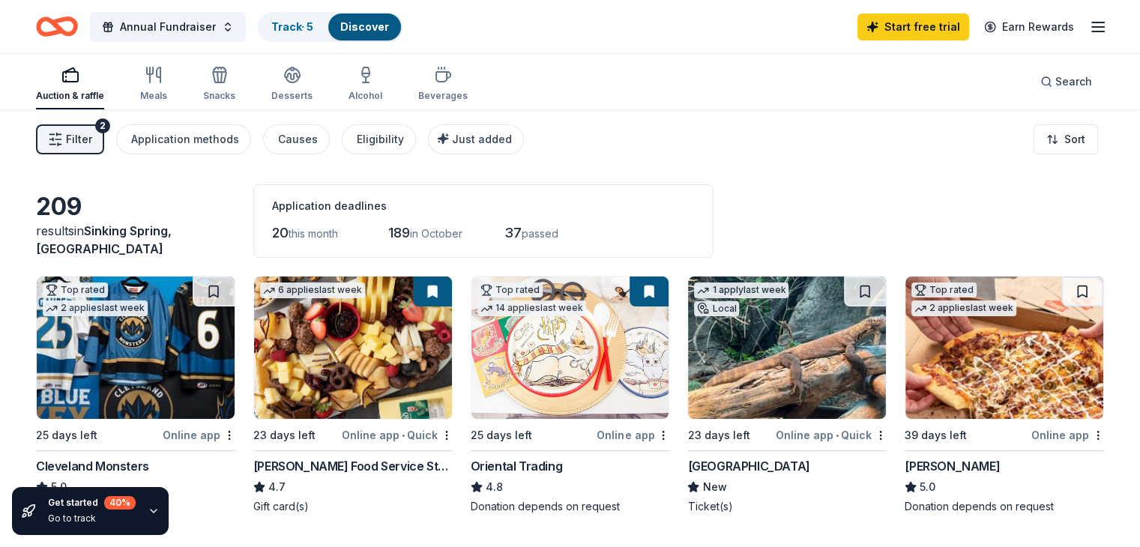
click at [92, 133] on span "Filter" at bounding box center [79, 139] width 26 height 18
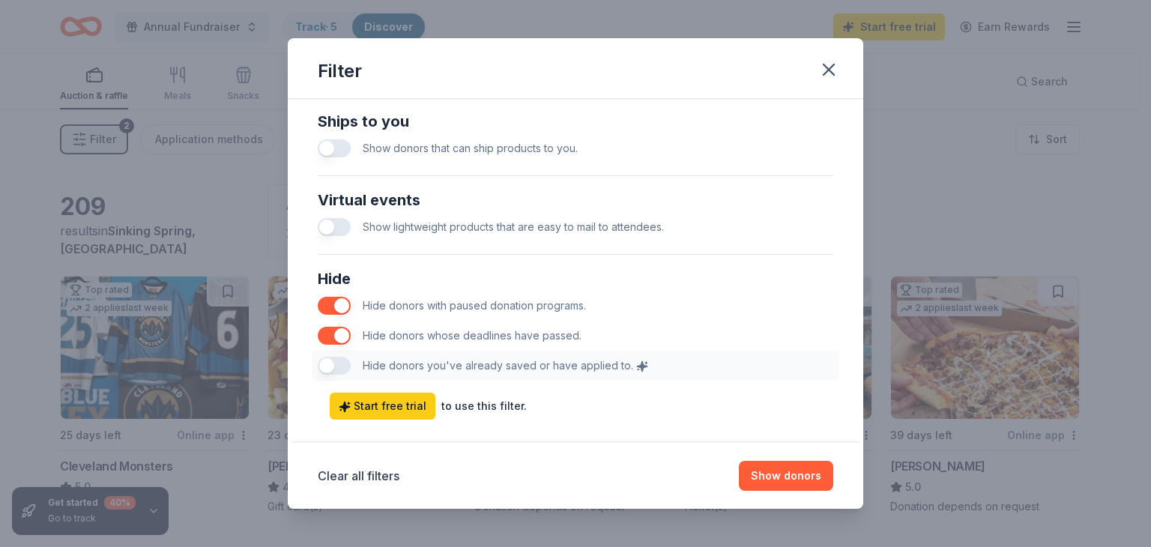
scroll to position [744, 0]
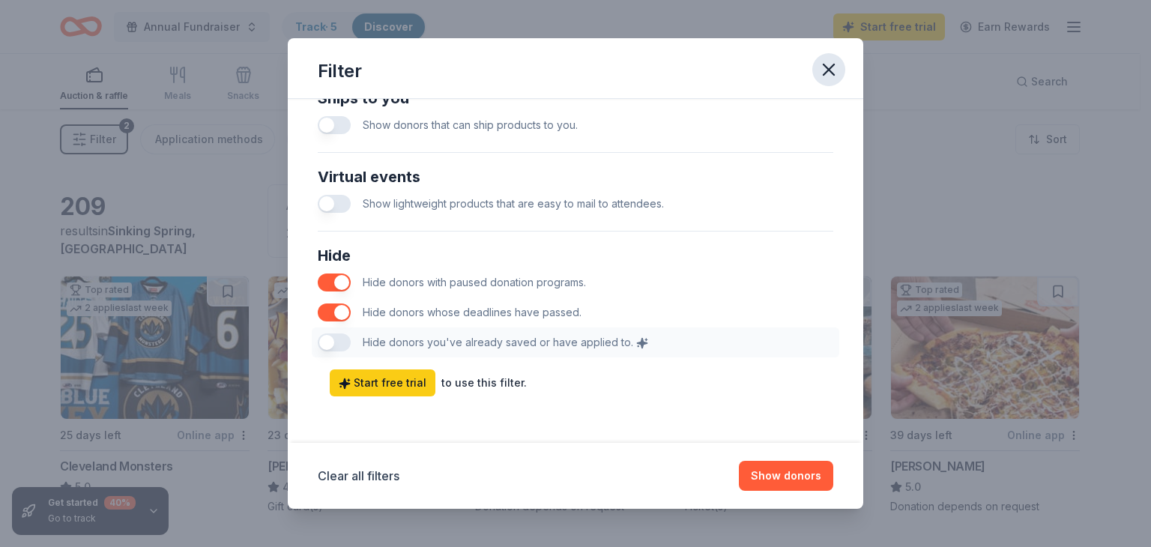
click at [821, 66] on icon "button" at bounding box center [829, 69] width 21 height 21
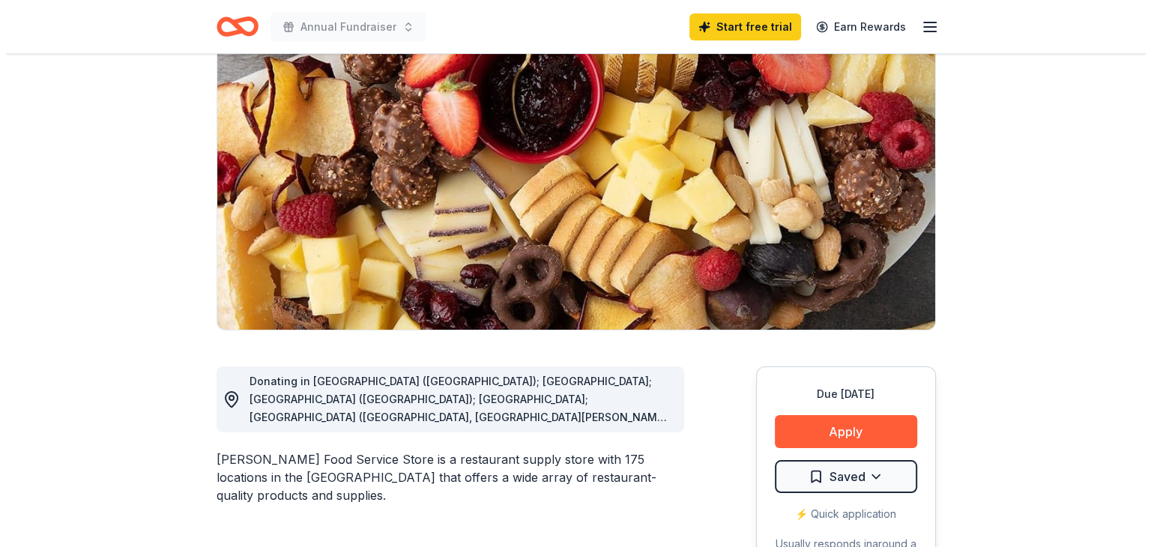
scroll to position [150, 0]
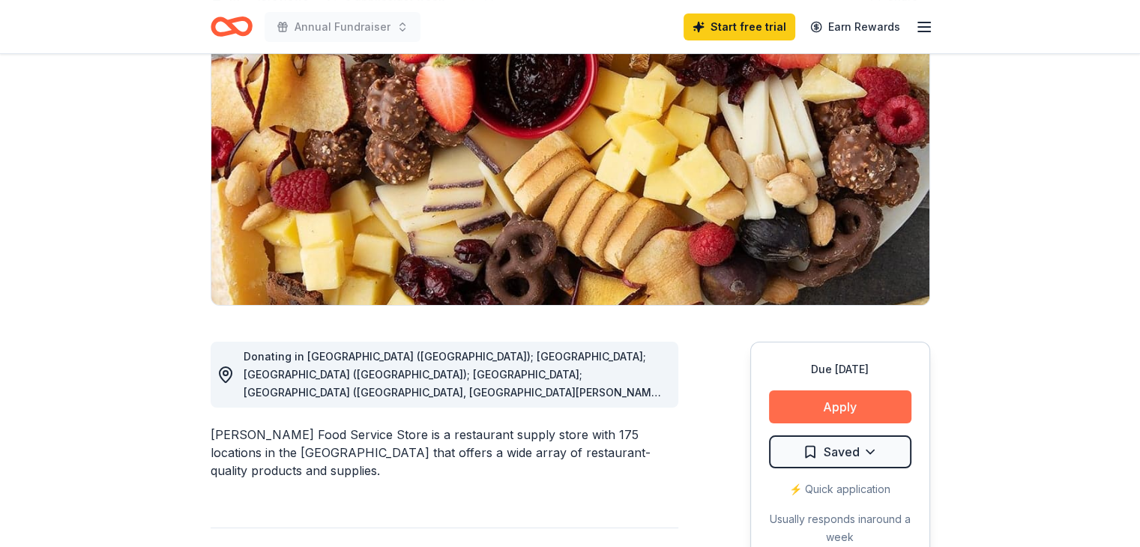
click at [790, 409] on button "Apply" at bounding box center [840, 407] width 142 height 33
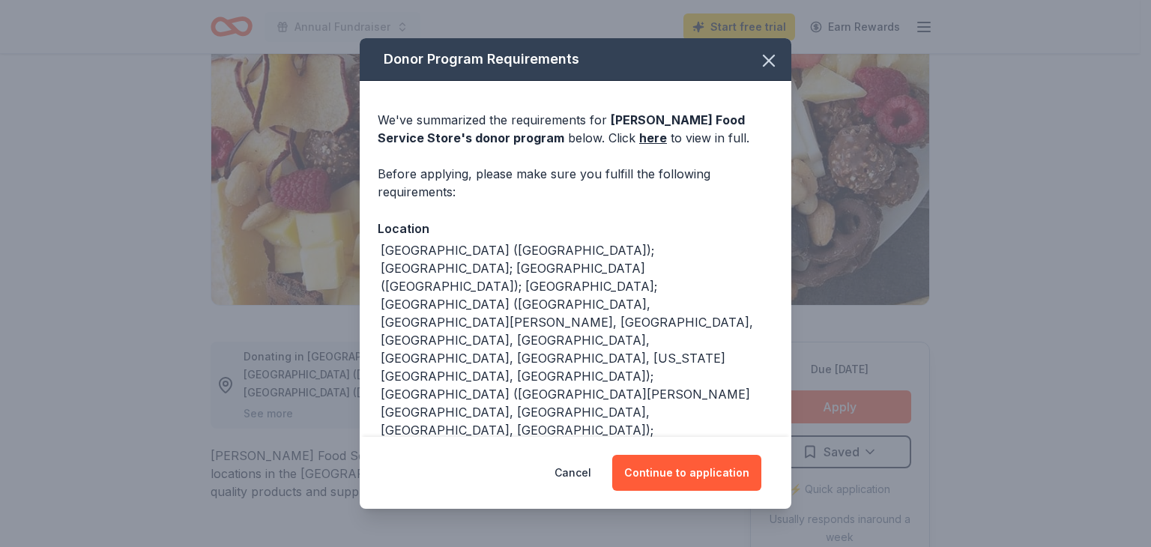
scroll to position [75, 0]
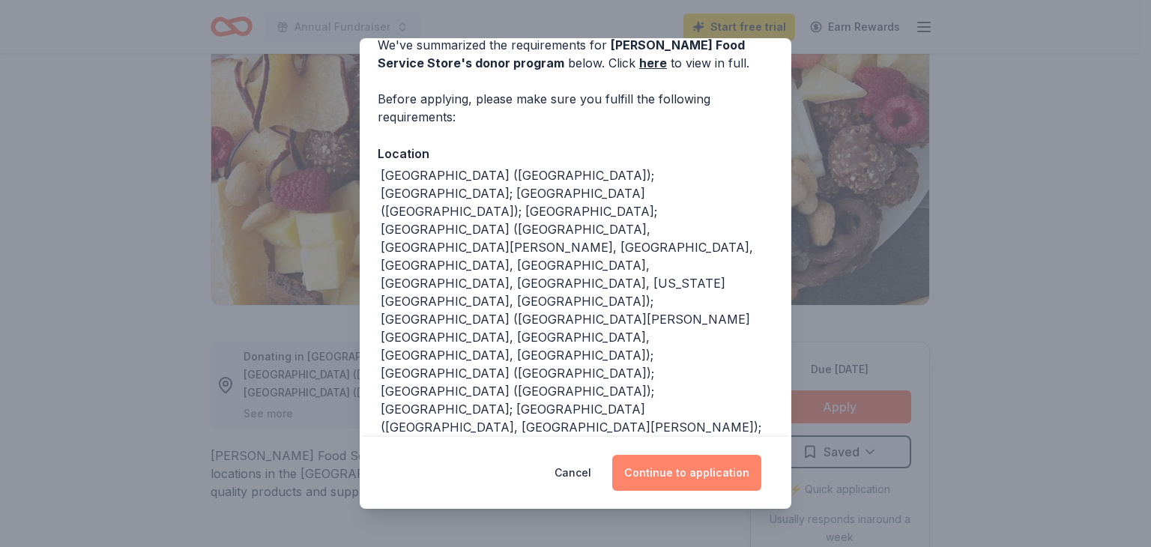
click at [694, 466] on button "Continue to application" at bounding box center [686, 473] width 149 height 36
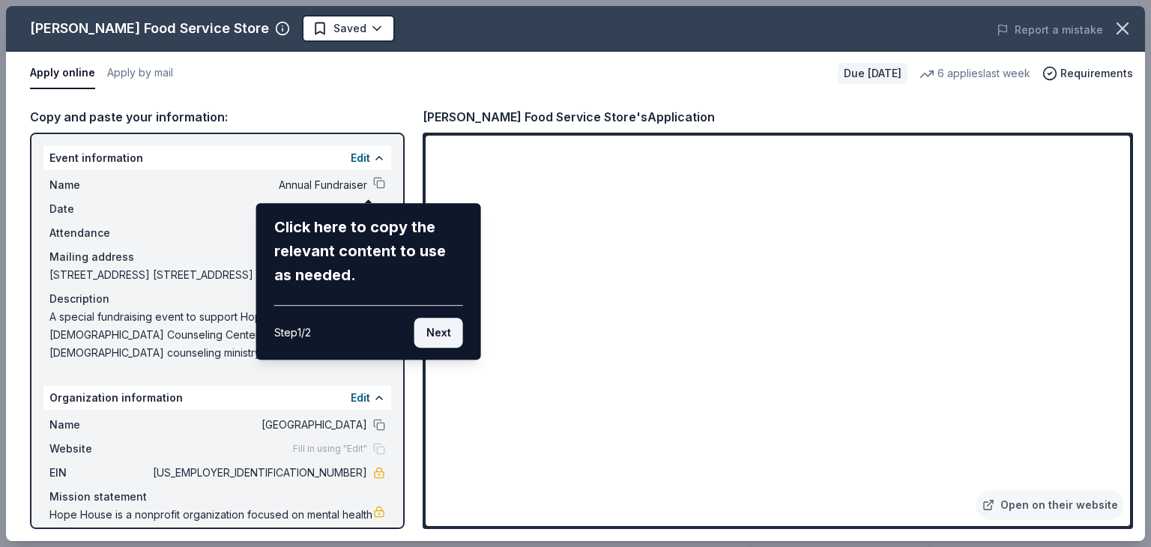
click at [444, 340] on button "Next" at bounding box center [439, 333] width 49 height 30
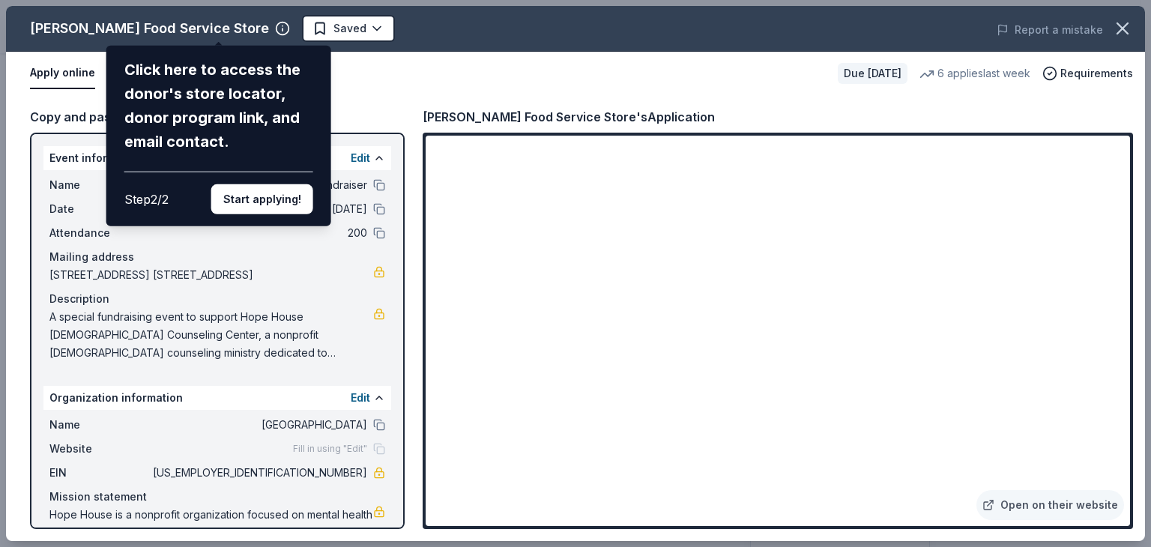
click at [268, 181] on div "Step 2 / 2 Start applying!" at bounding box center [218, 193] width 189 height 43
click at [267, 197] on button "Start applying!" at bounding box center [262, 199] width 102 height 30
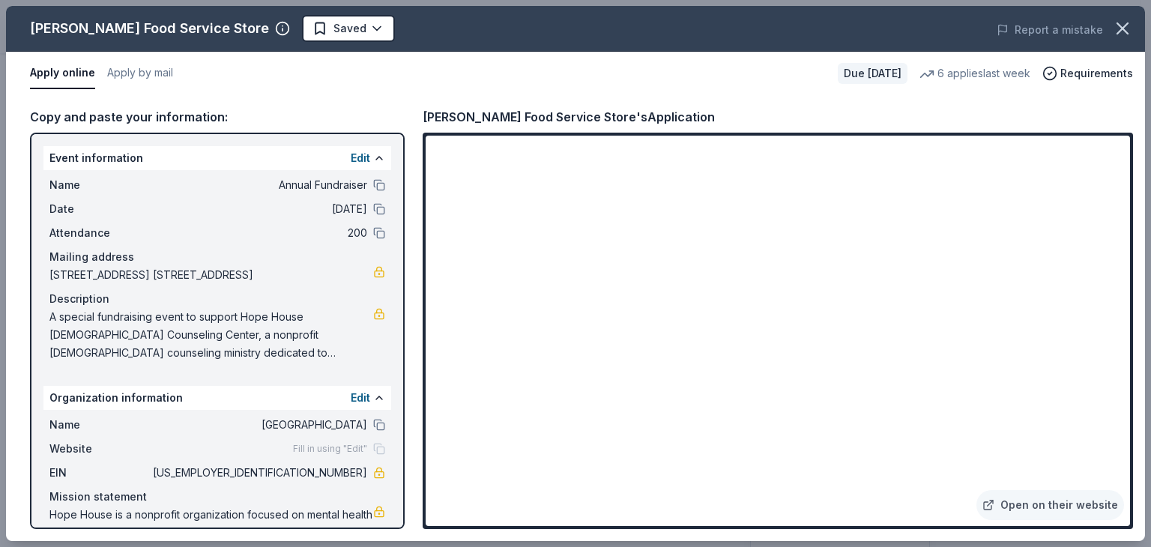
click at [345, 448] on span "Fill in using "Edit"" at bounding box center [330, 449] width 74 height 12
click at [97, 442] on span "Website" at bounding box center [99, 449] width 100 height 18
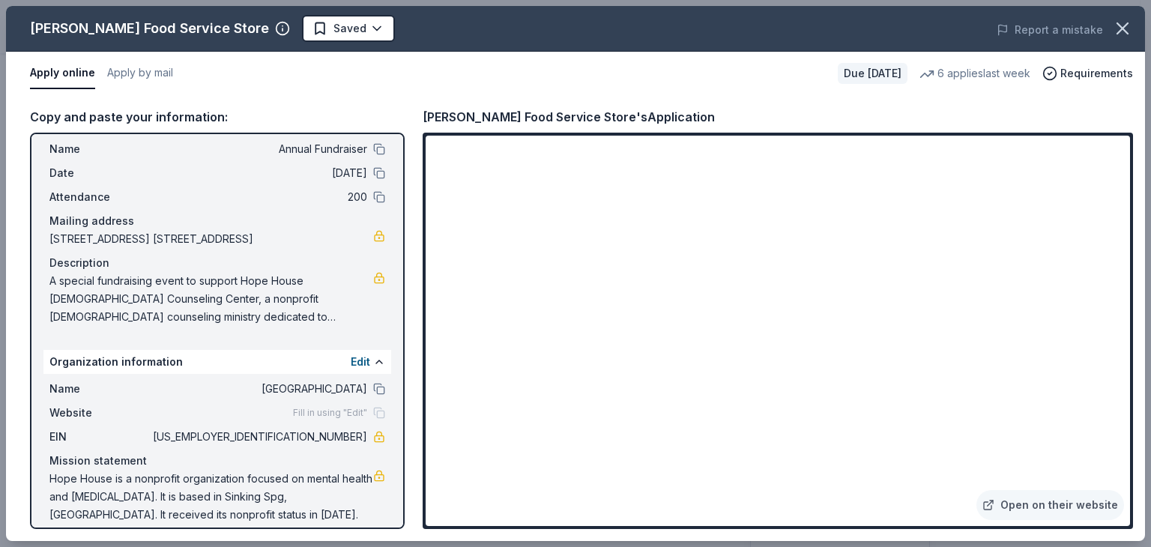
scroll to position [49, 0]
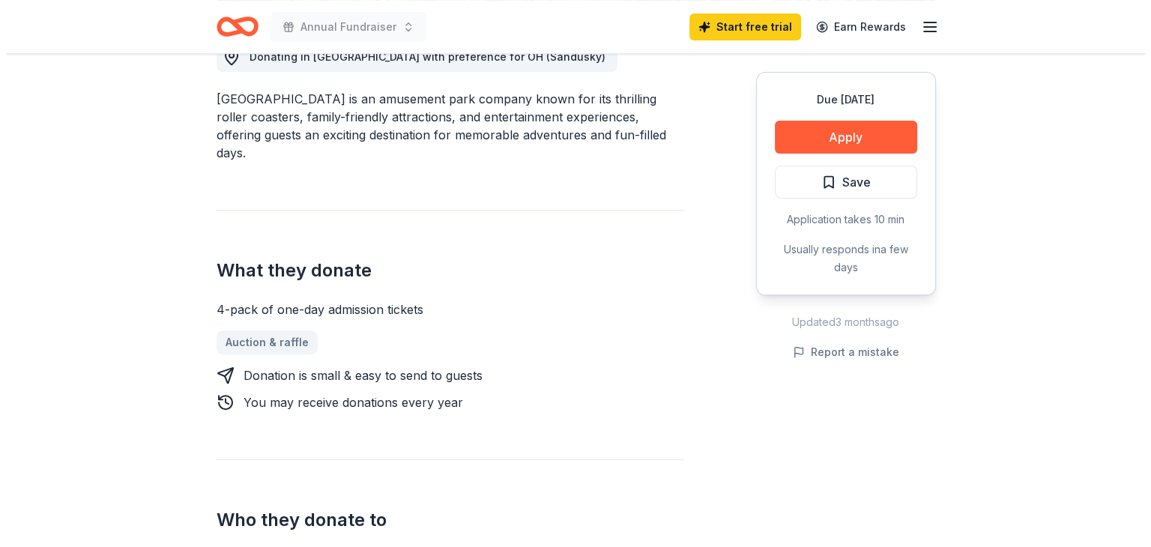
scroll to position [375, 0]
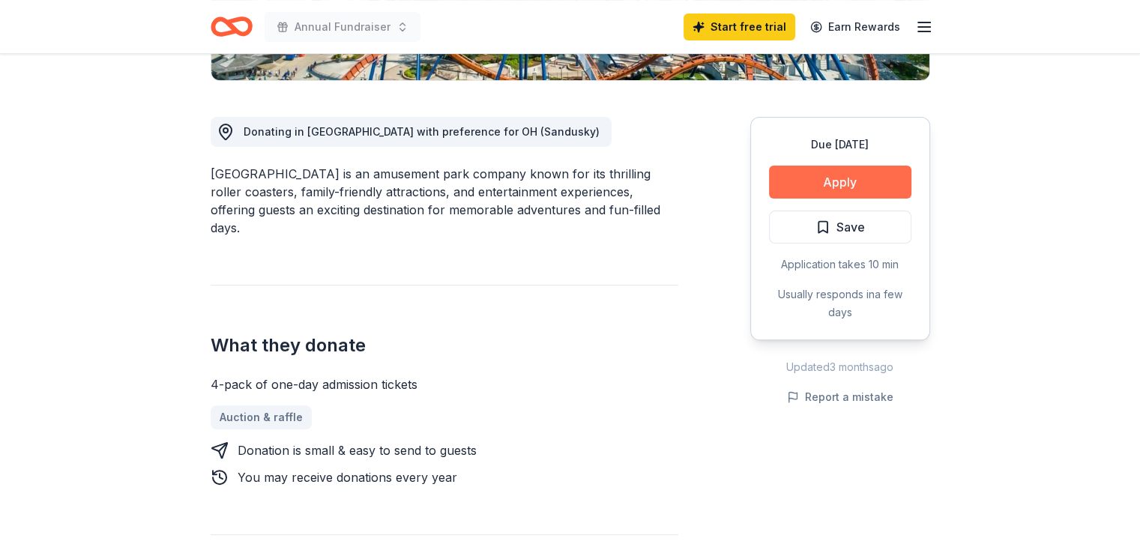
click at [832, 185] on button "Apply" at bounding box center [840, 182] width 142 height 33
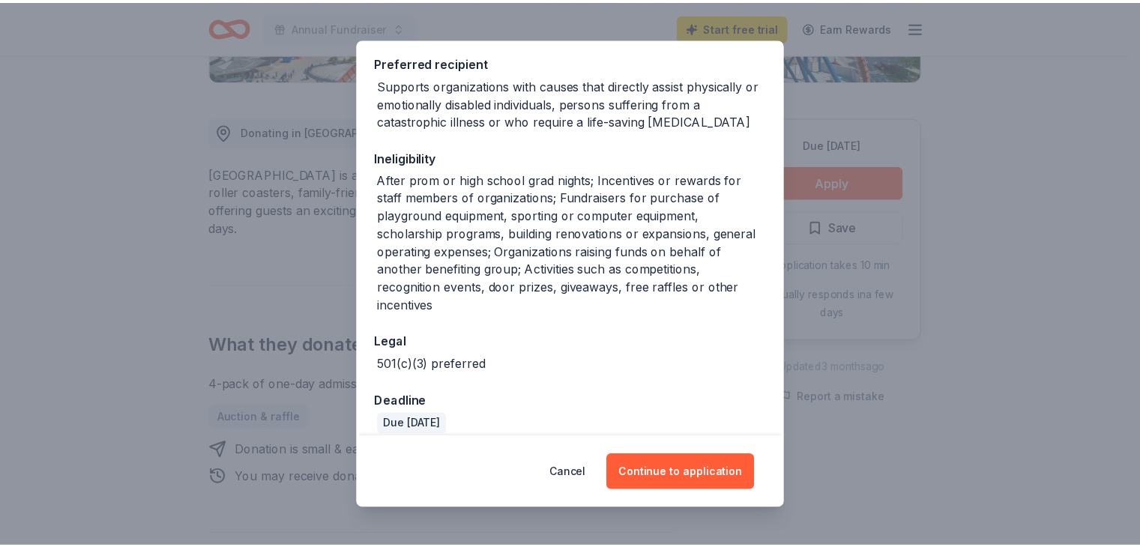
scroll to position [299, 0]
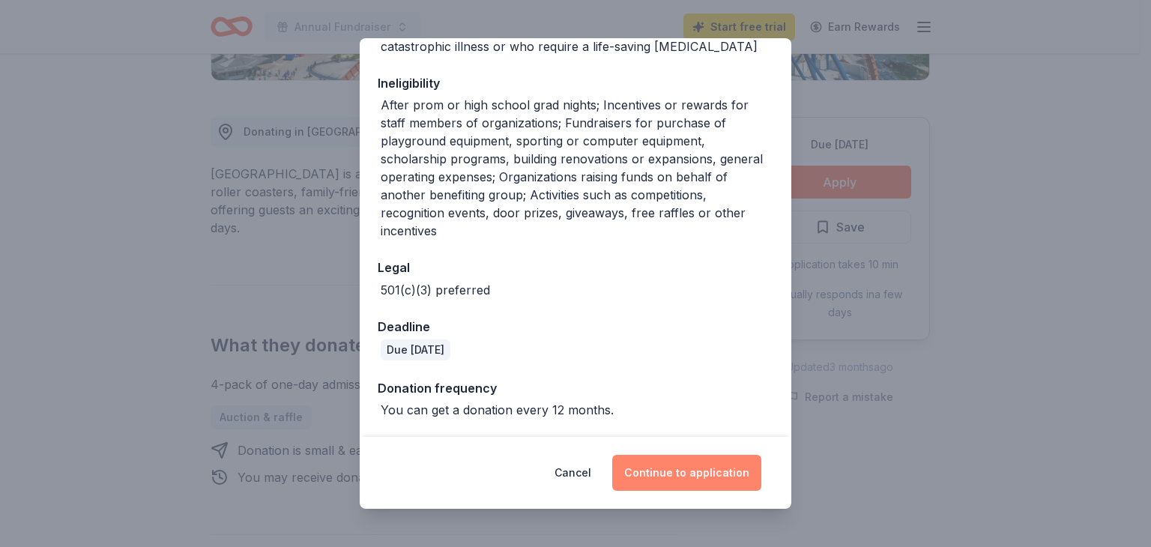
click at [699, 461] on button "Continue to application" at bounding box center [686, 473] width 149 height 36
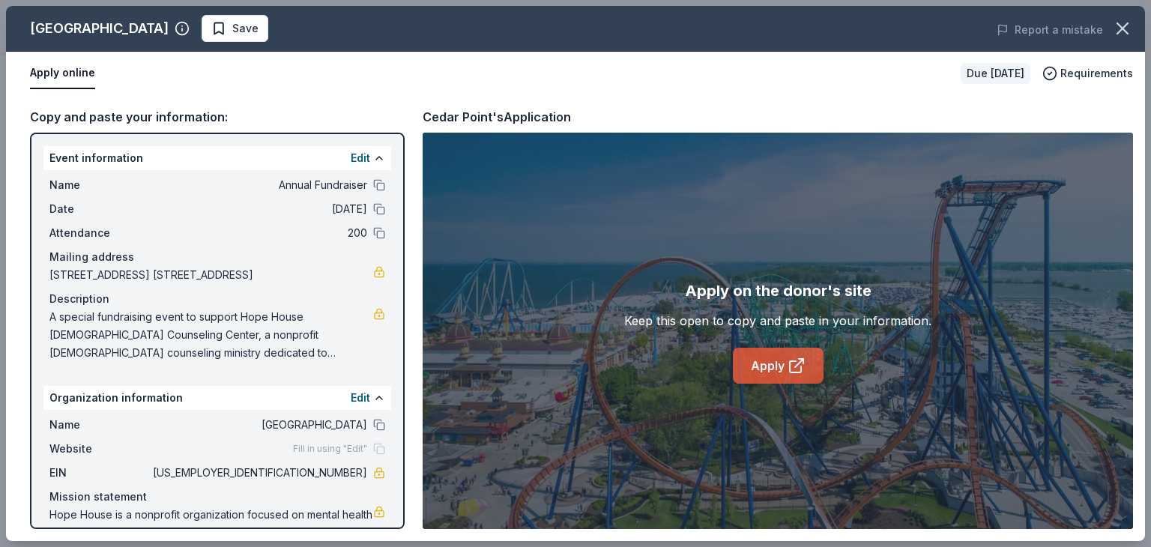
click at [778, 361] on link "Apply" at bounding box center [778, 366] width 91 height 36
click at [1124, 24] on icon "button" at bounding box center [1122, 28] width 21 height 21
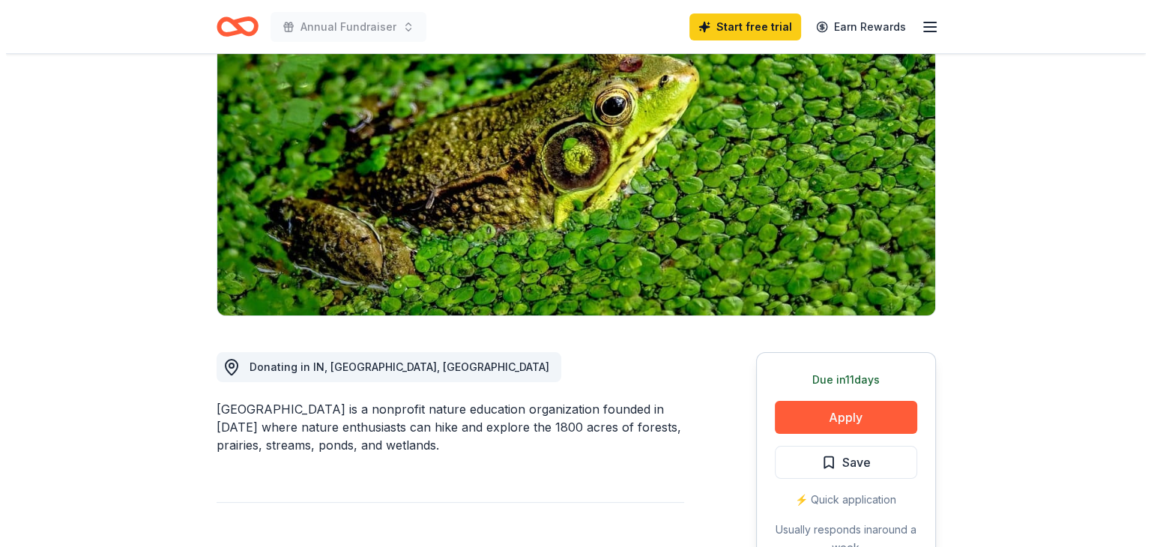
scroll to position [150, 0]
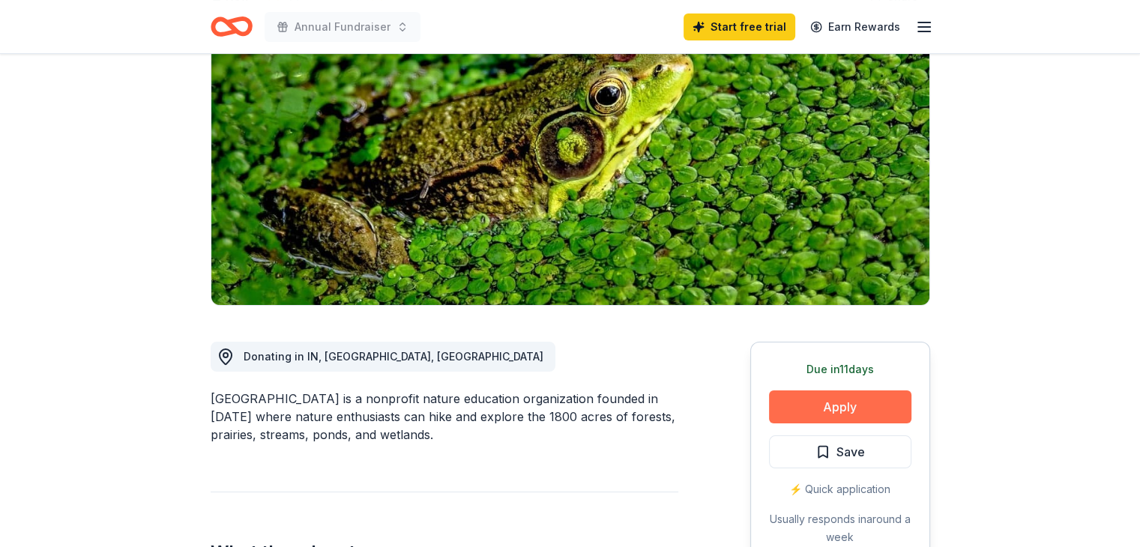
click at [861, 412] on button "Apply" at bounding box center [840, 407] width 142 height 33
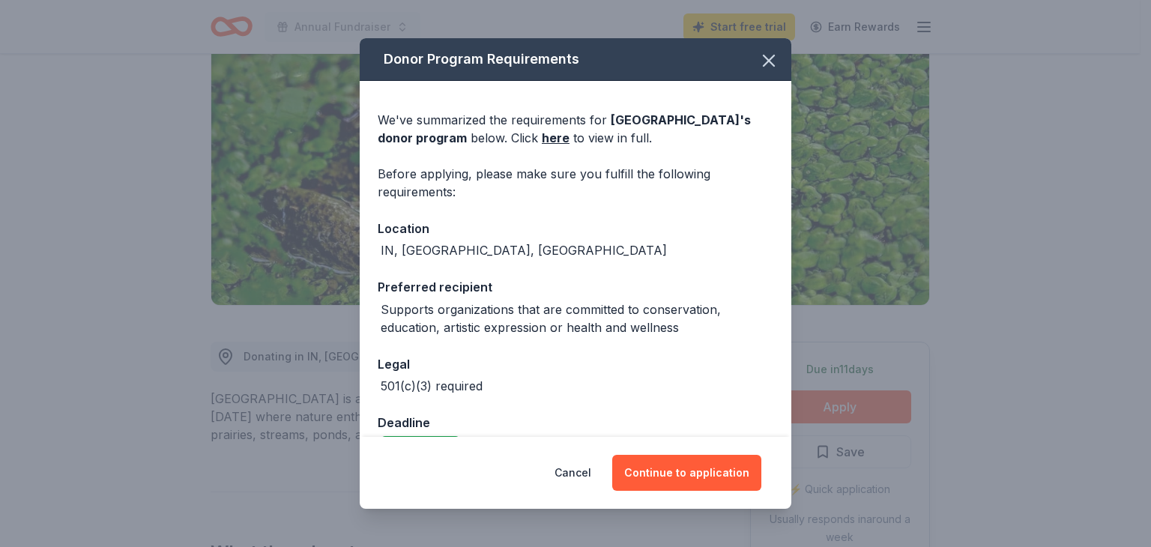
scroll to position [75, 0]
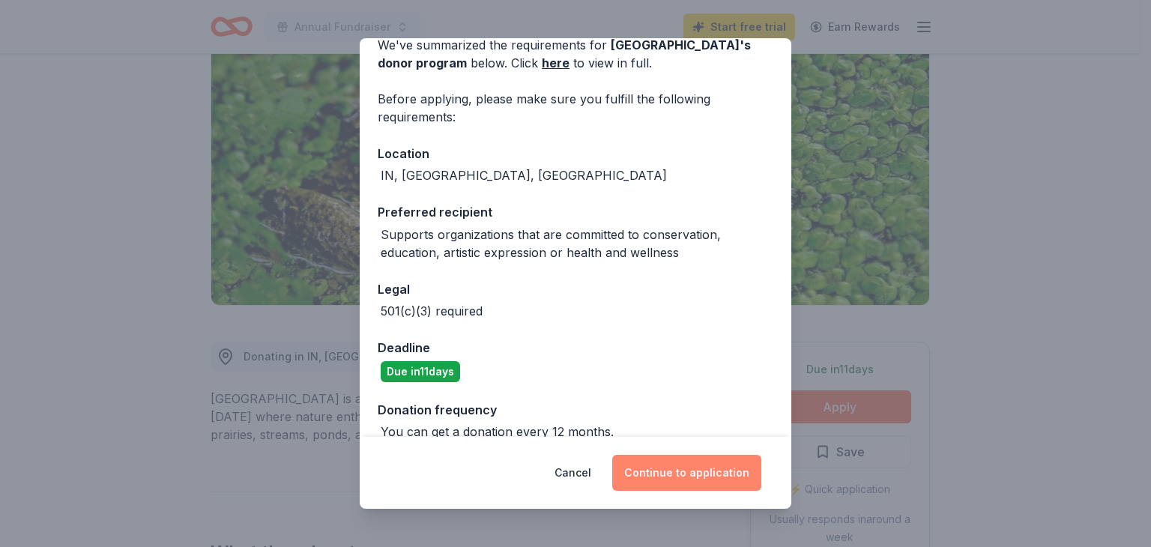
click at [677, 469] on button "Continue to application" at bounding box center [686, 473] width 149 height 36
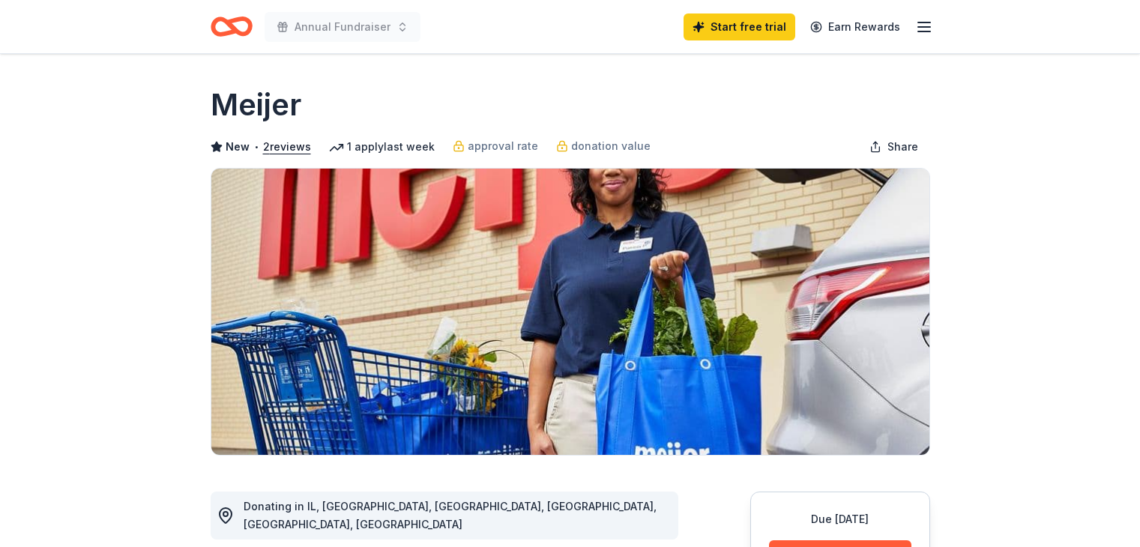
scroll to position [150, 0]
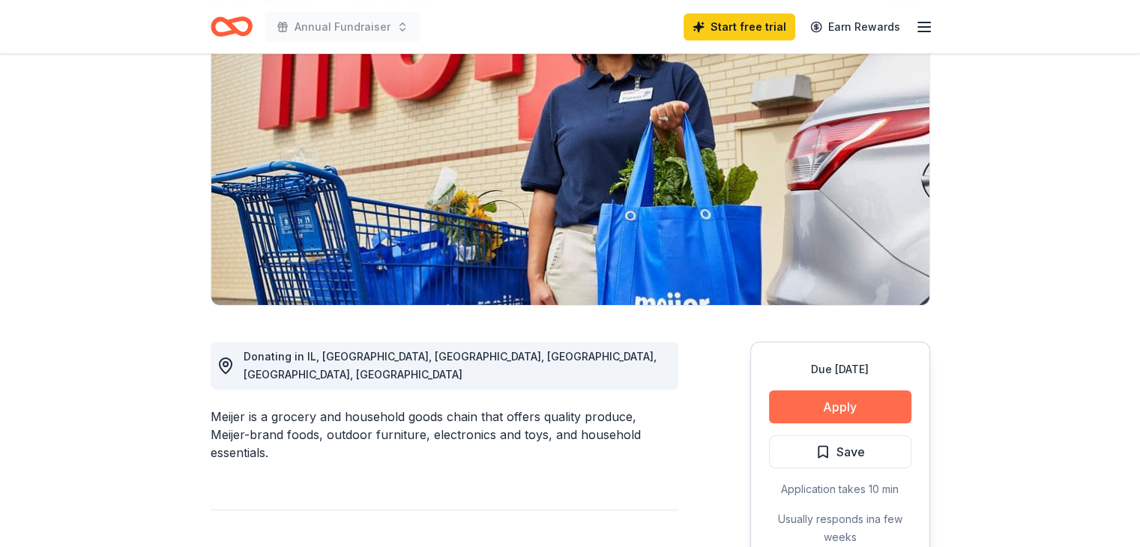
click at [851, 416] on button "Apply" at bounding box center [840, 407] width 142 height 33
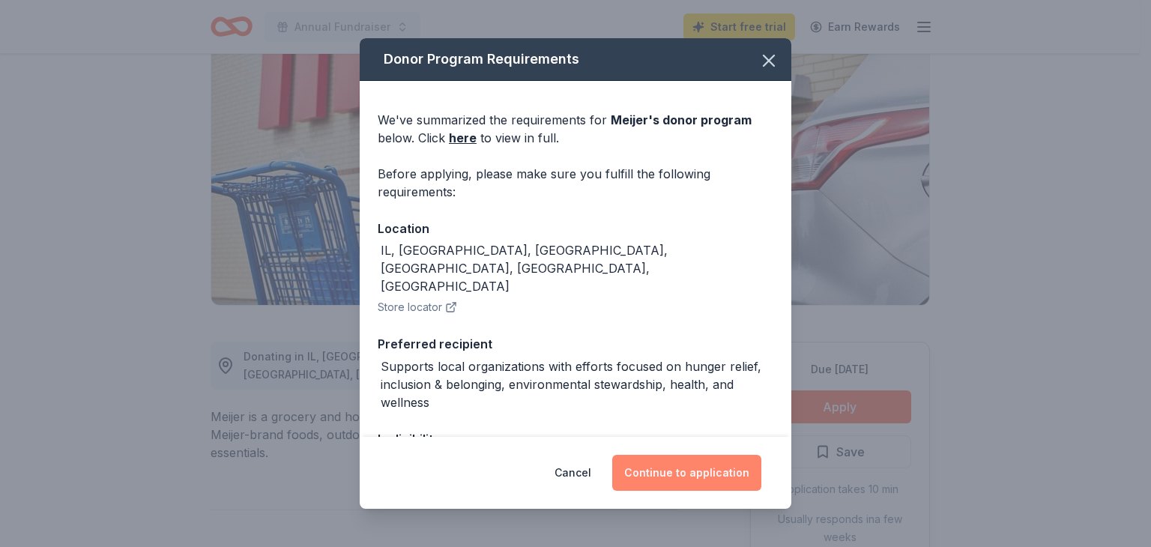
click at [671, 456] on button "Continue to application" at bounding box center [686, 473] width 149 height 36
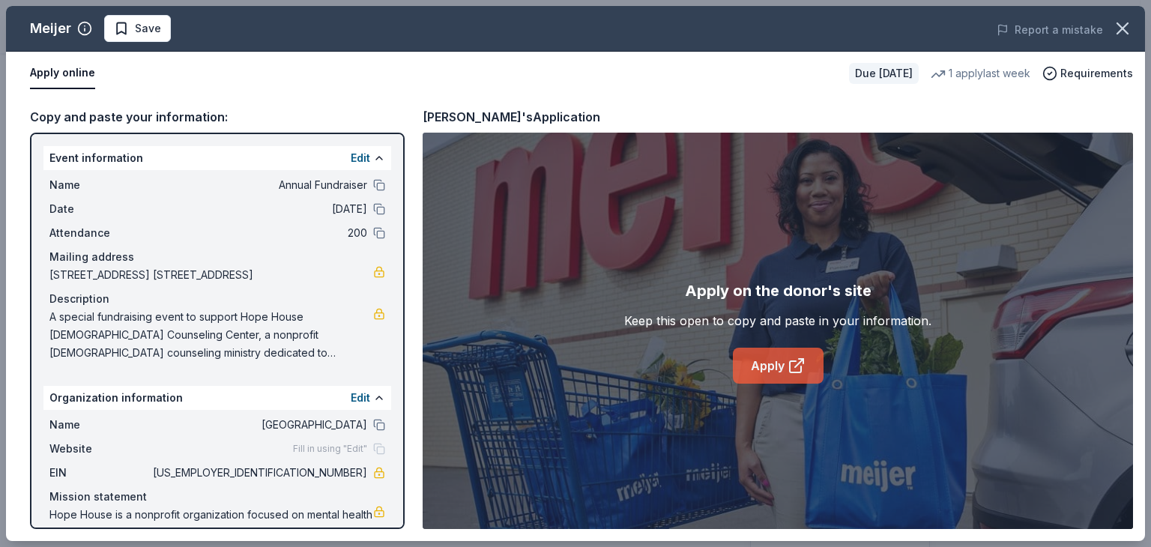
click at [753, 366] on link "Apply" at bounding box center [778, 366] width 91 height 36
click at [1131, 30] on icon "button" at bounding box center [1122, 28] width 21 height 21
